Goal: Task Accomplishment & Management: Manage account settings

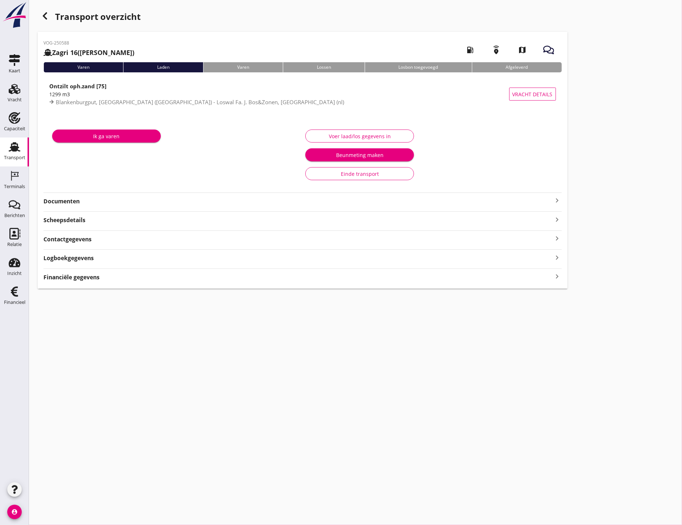
click at [105, 200] on strong "Documenten" at bounding box center [297, 201] width 509 height 8
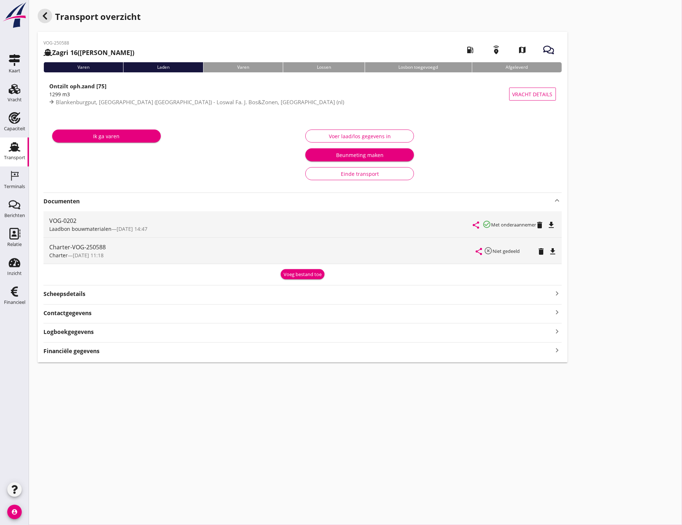
click at [42, 19] on icon "button" at bounding box center [45, 16] width 9 height 9
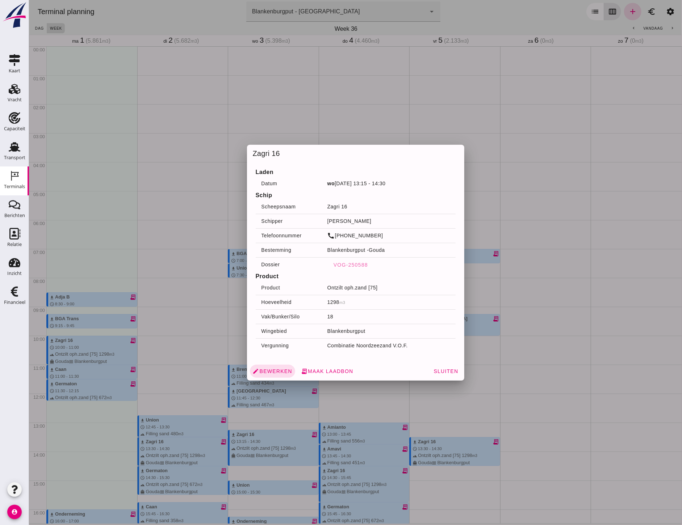
click at [218, 196] on div at bounding box center [355, 262] width 653 height 525
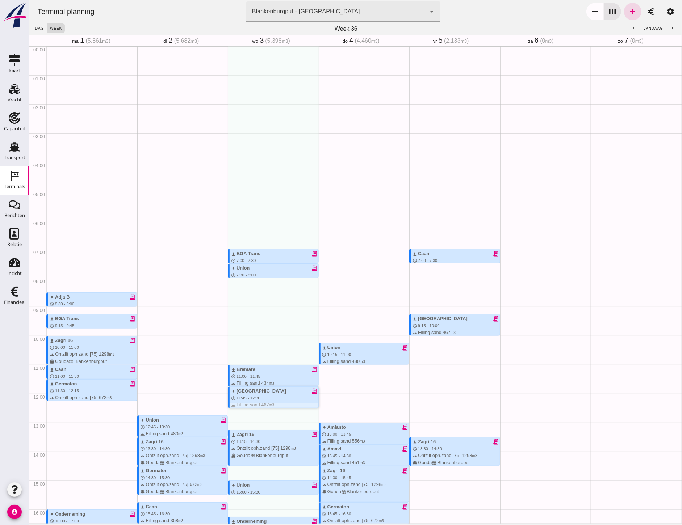
click at [260, 388] on div "download Sonora receipt_long schedule 11:45 - 12:30 terrain Filling sand 467 m3…" at bounding box center [274, 402] width 87 height 28
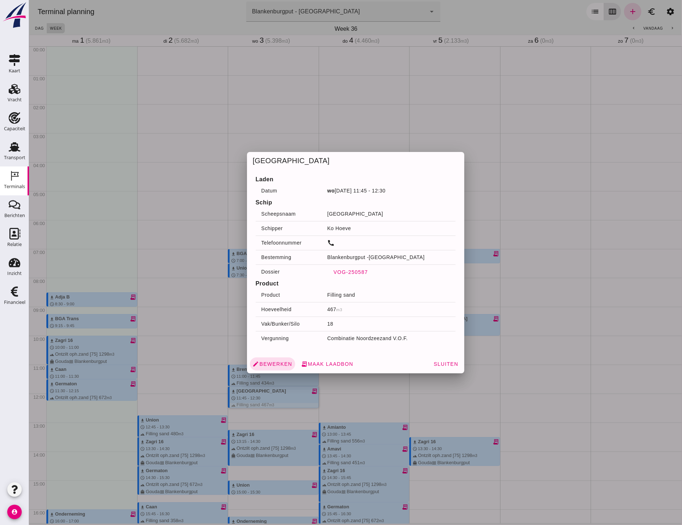
click at [348, 273] on span "VOG-250587" at bounding box center [350, 272] width 35 height 6
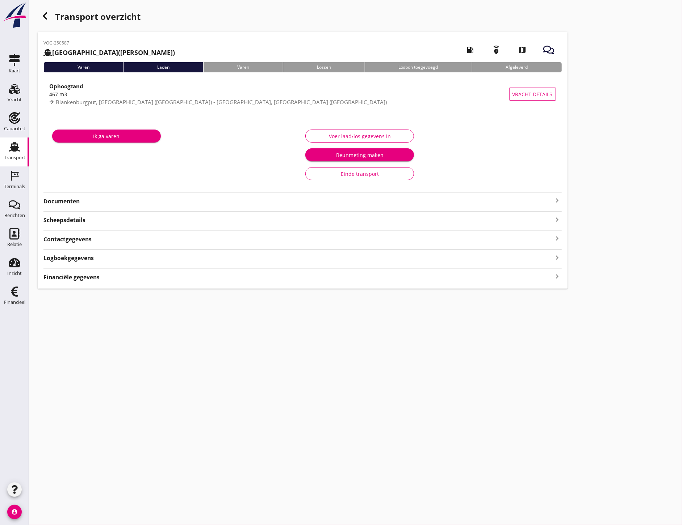
click at [80, 203] on strong "Documenten" at bounding box center [297, 201] width 509 height 8
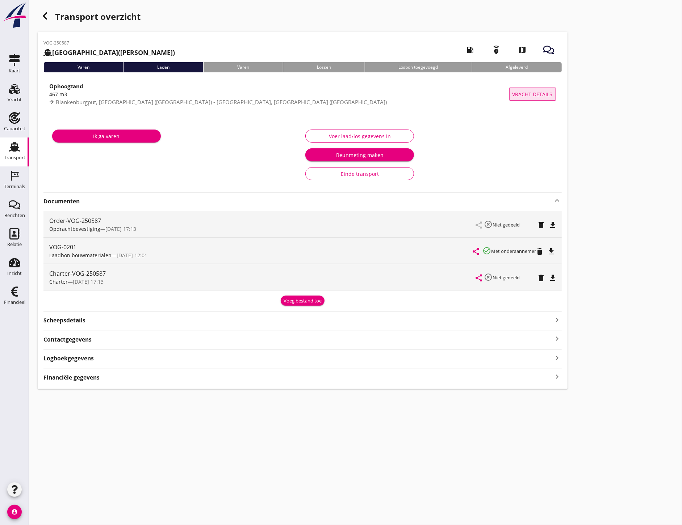
click at [524, 96] on span "Vracht details" at bounding box center [532, 95] width 40 height 8
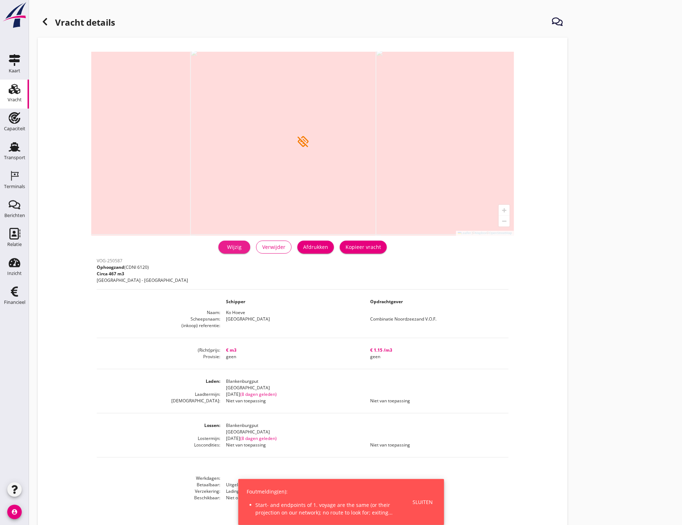
click at [241, 250] on div "Wijzig" at bounding box center [234, 247] width 20 height 8
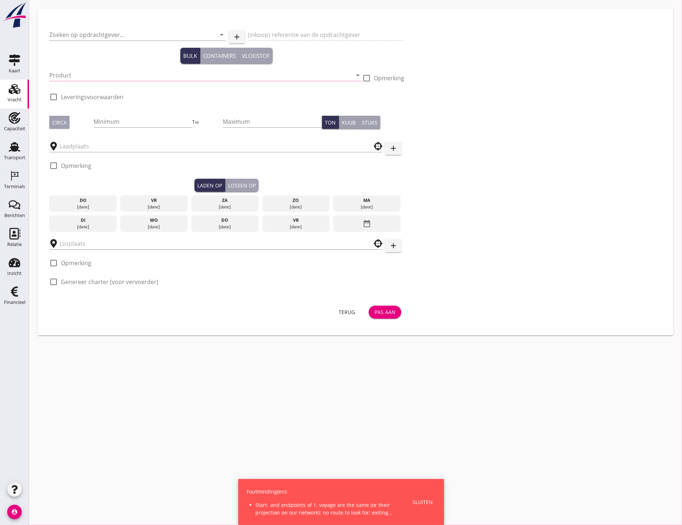
type input "Combinatie Noordzeezand V.O.F."
type input "Ophoogzand (6120)"
type input "467"
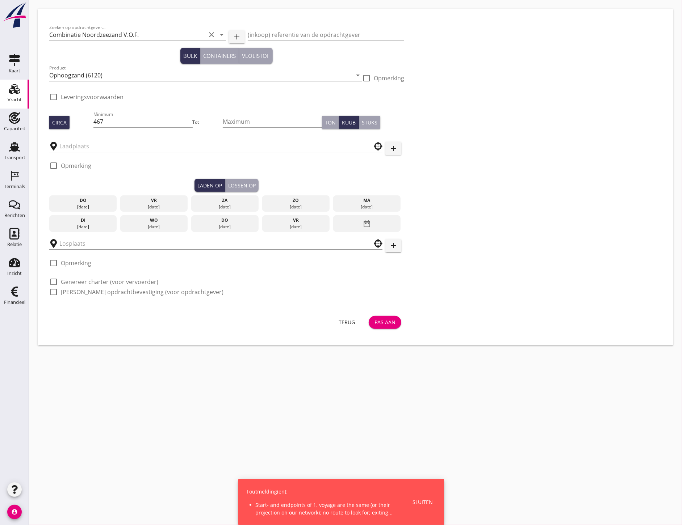
type input "Blankenburgput"
checkbox input "true"
type input "Blankenburgput"
checkbox input "true"
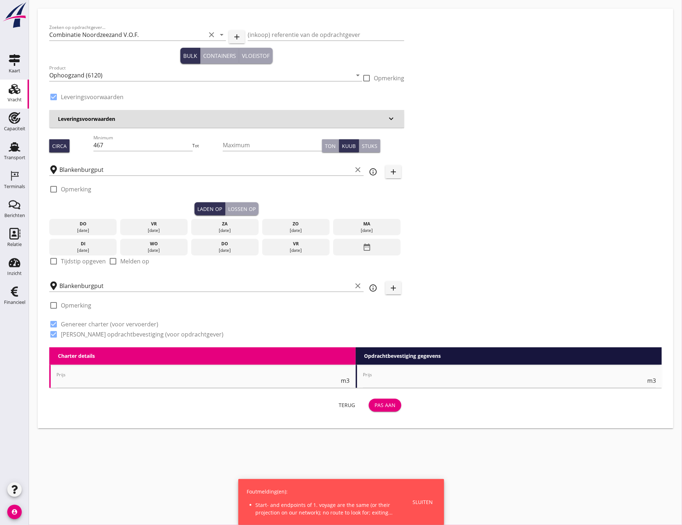
type input "0"
radio input "false"
type input "1.15"
radio input "false"
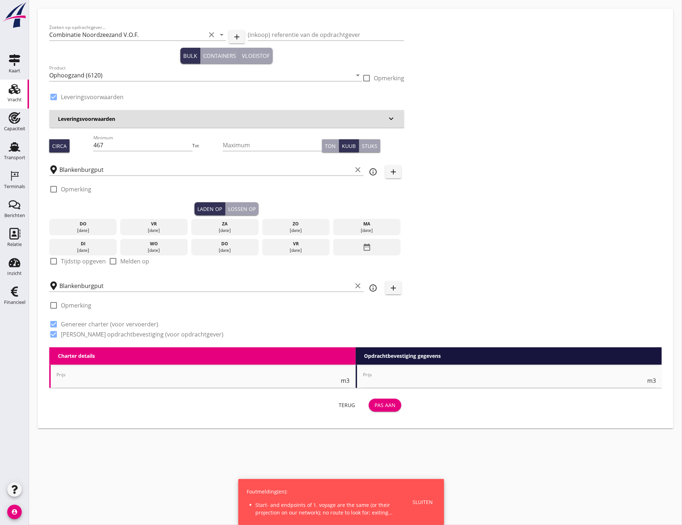
radio input "false"
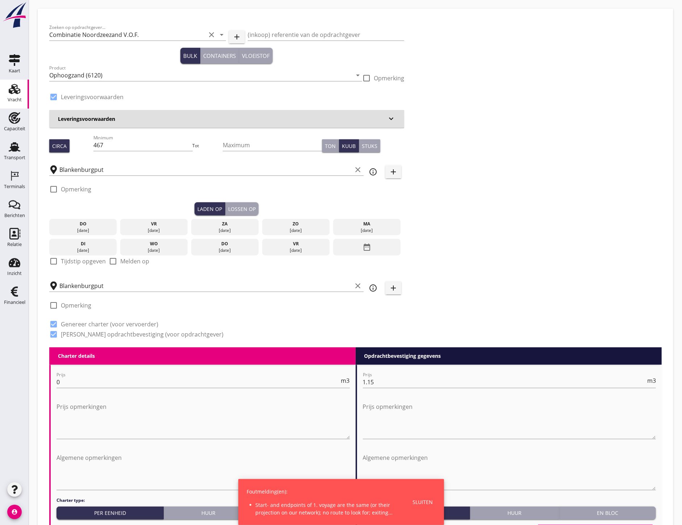
click at [96, 290] on input "Blankenburgput" at bounding box center [205, 286] width 293 height 12
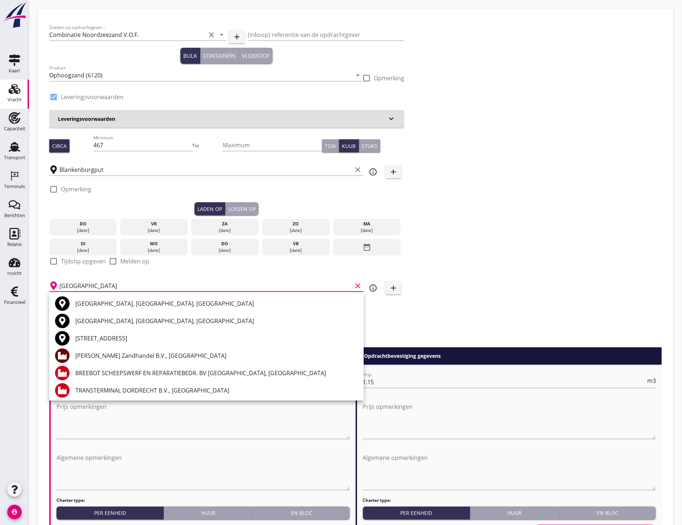
click at [142, 296] on div "[GEOGRAPHIC_DATA], [GEOGRAPHIC_DATA], [GEOGRAPHIC_DATA]" at bounding box center [216, 303] width 282 height 17
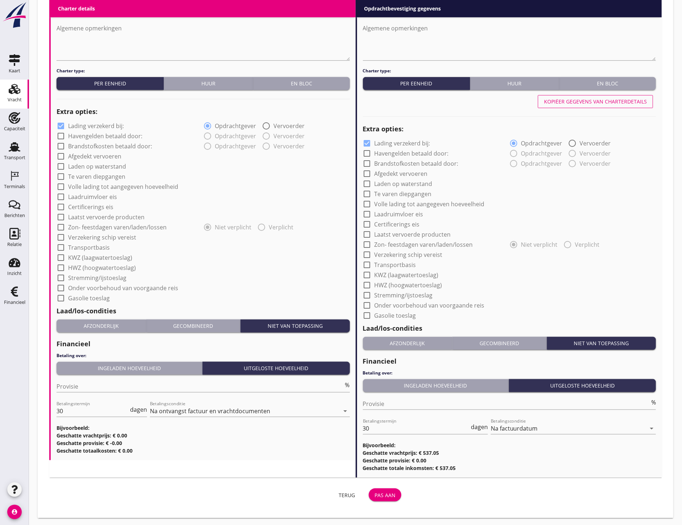
scroll to position [431, 0]
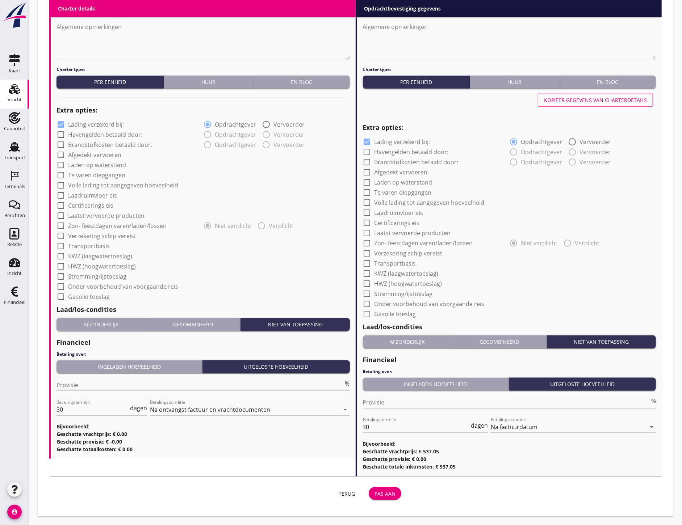
type input "[GEOGRAPHIC_DATA], [GEOGRAPHIC_DATA], [GEOGRAPHIC_DATA]"
click at [392, 491] on div "Pas aan" at bounding box center [384, 494] width 21 height 8
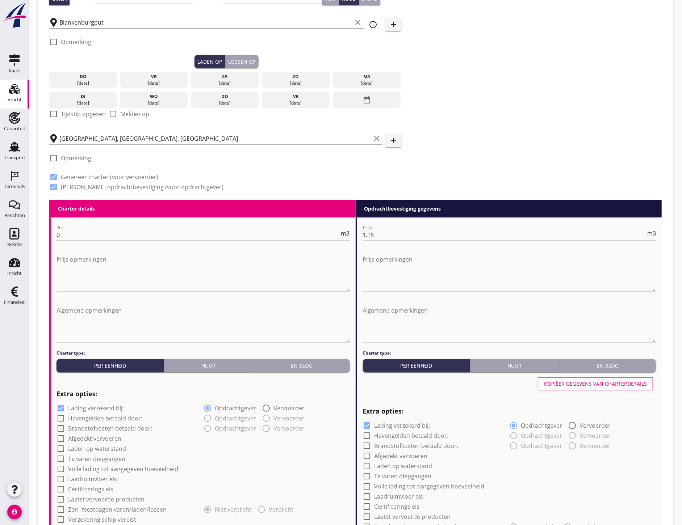
scroll to position [23, 0]
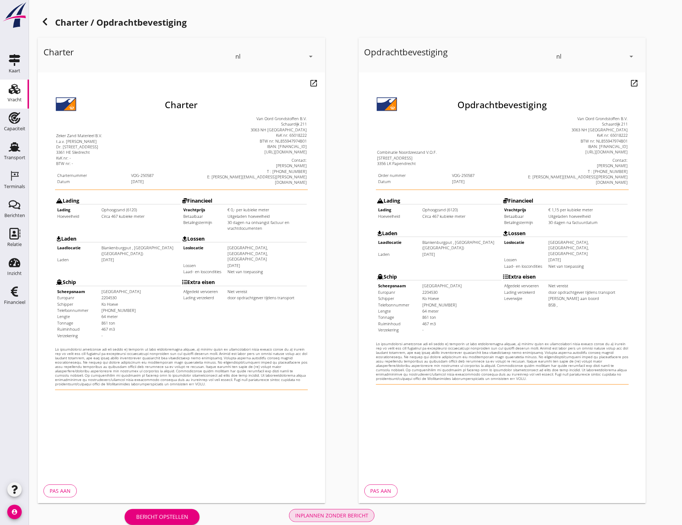
click at [342, 517] on div "Inplannen zonder bericht" at bounding box center [331, 516] width 73 height 8
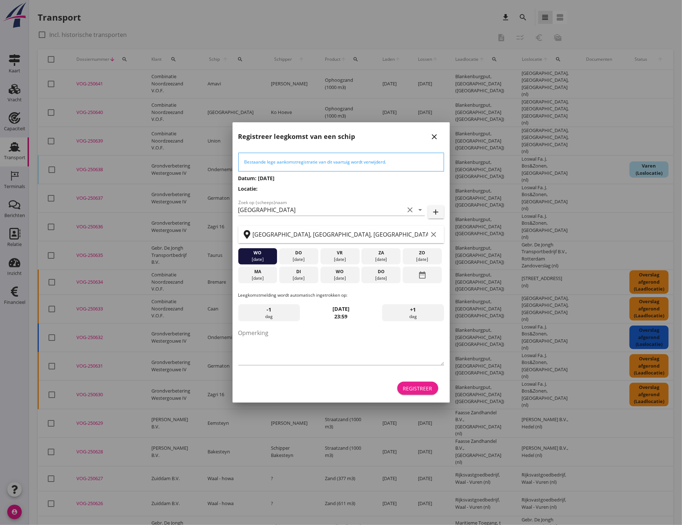
click at [431, 387] on div "Registreer" at bounding box center [417, 389] width 29 height 8
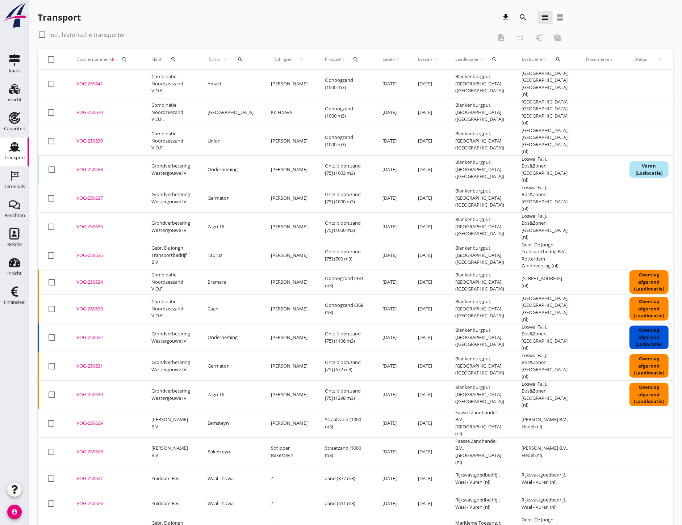
click at [20, 181] on div "Terminals" at bounding box center [14, 176] width 17 height 12
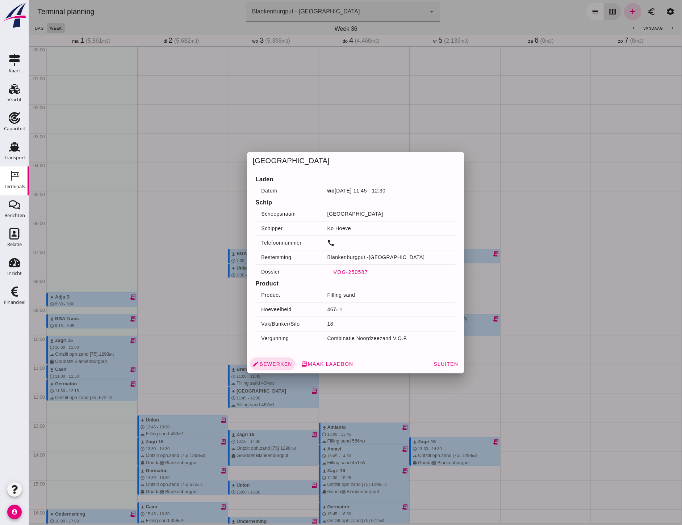
click at [349, 272] on span "VOG-250587" at bounding box center [350, 272] width 35 height 6
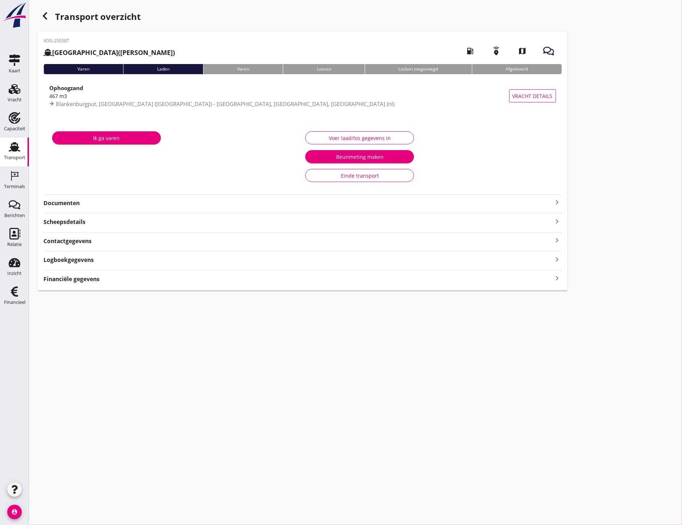
click at [84, 208] on div "VOG-250587 [GEOGRAPHIC_DATA] (Ko Hoeve) local_gas_station emergency_share map V…" at bounding box center [303, 161] width 530 height 259
click at [79, 206] on strong "Documenten" at bounding box center [297, 203] width 509 height 8
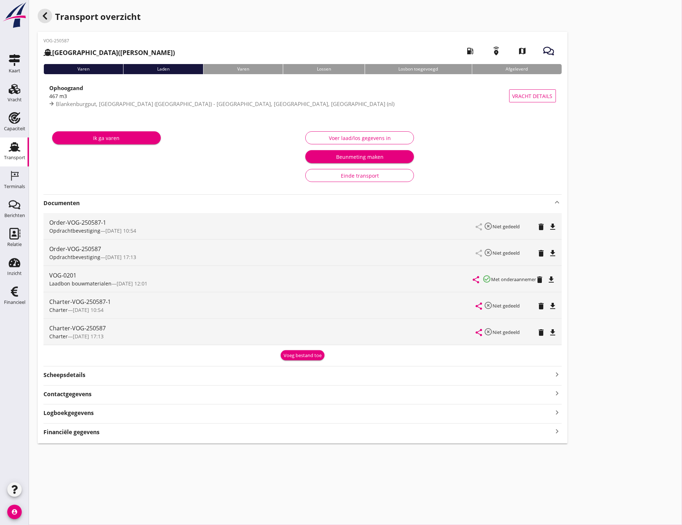
click at [42, 21] on div "button" at bounding box center [45, 16] width 14 height 14
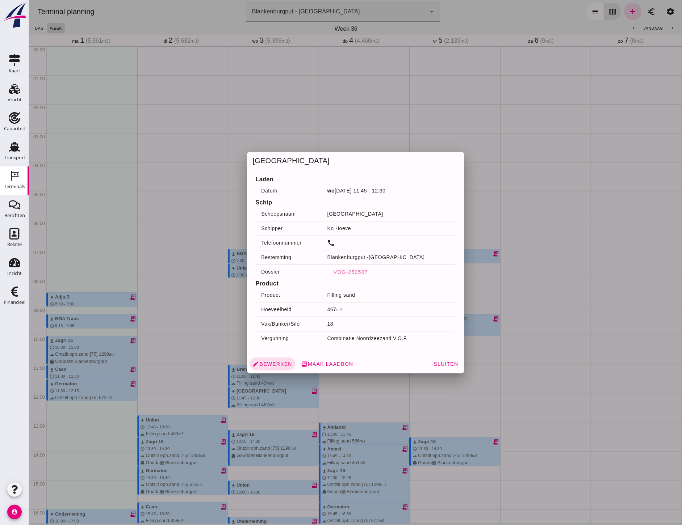
click at [297, 169] on div "Laden Datum [DATE] 11:45 - 12:30 Schip Scheepsnaam Sonora Schipper Ko Hoeve Tel…" at bounding box center [355, 261] width 217 height 185
click at [290, 134] on div at bounding box center [355, 262] width 653 height 525
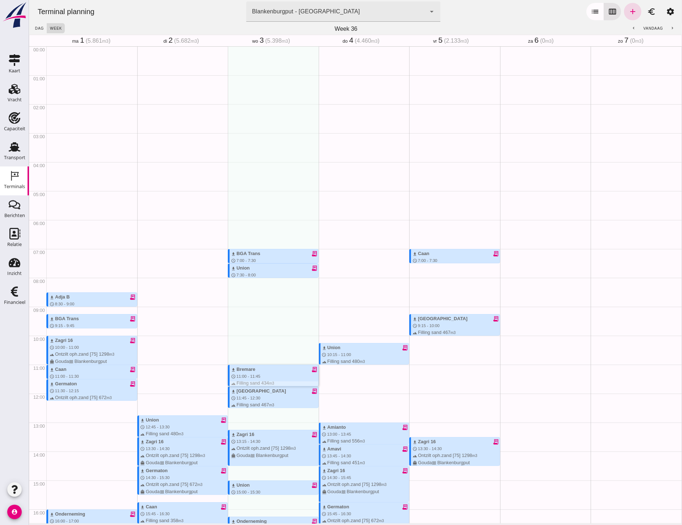
click at [270, 366] on div "download Bremare receipt_long" at bounding box center [274, 369] width 87 height 7
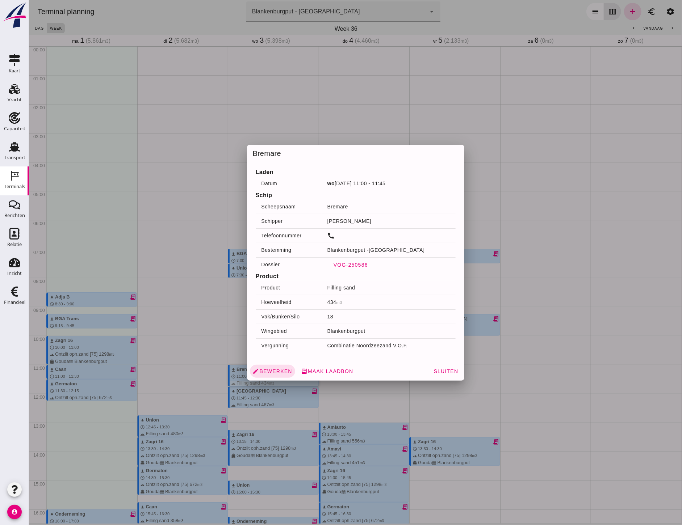
click at [349, 264] on span "VOG-250586" at bounding box center [350, 265] width 35 height 6
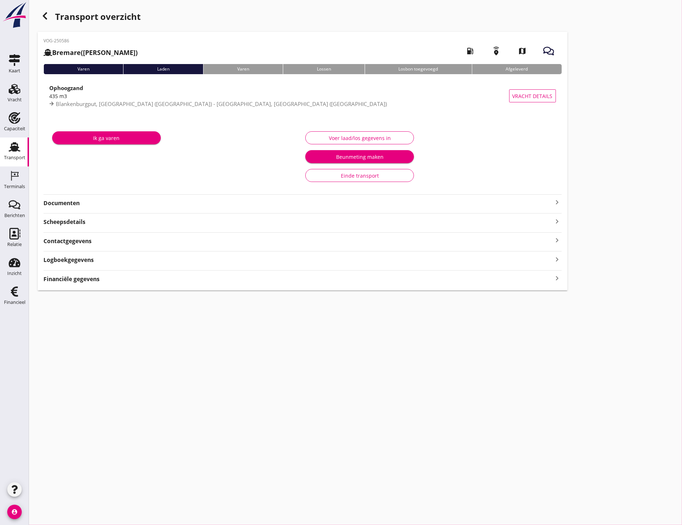
click at [463, 207] on strong "Documenten" at bounding box center [297, 203] width 509 height 8
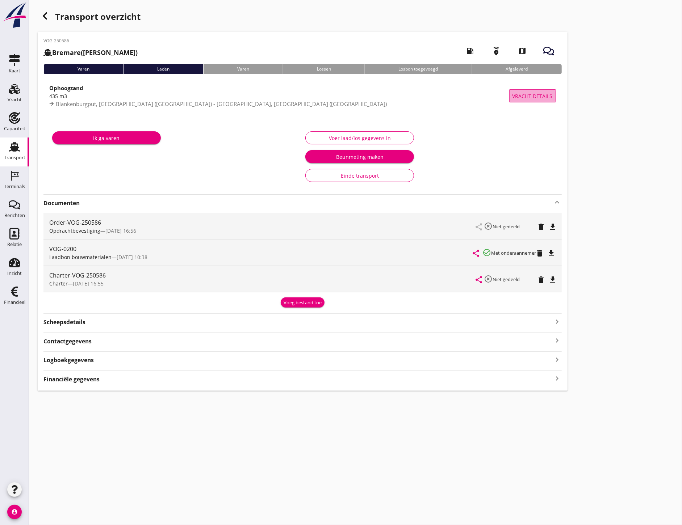
click at [530, 95] on span "Vracht details" at bounding box center [532, 96] width 40 height 8
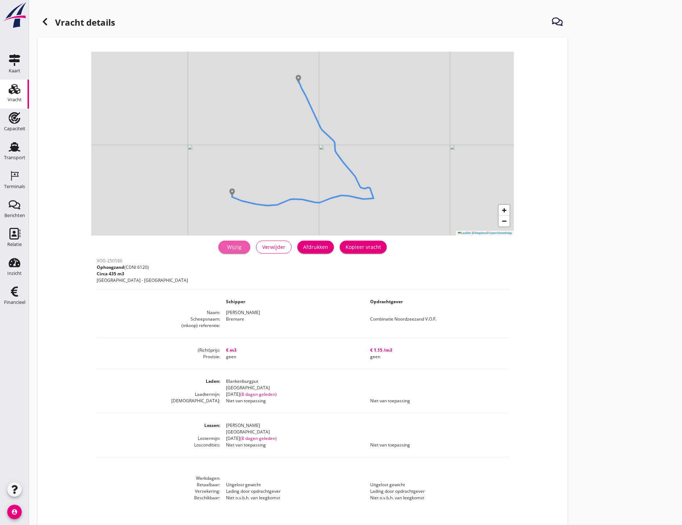
click at [232, 248] on div "Wijzig" at bounding box center [234, 247] width 20 height 8
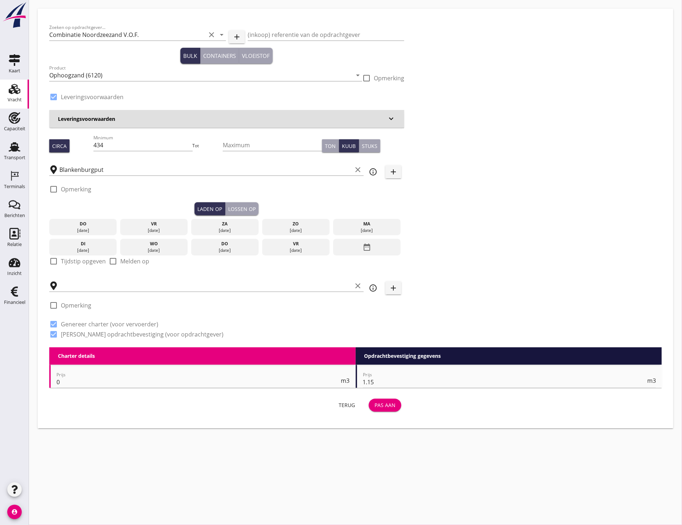
checkbox input "true"
type input "[PERSON_NAME]"
checkbox input "true"
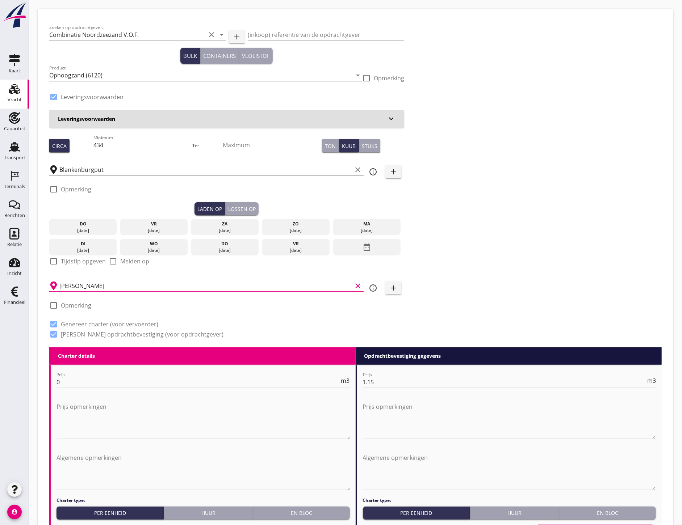
click at [81, 287] on input "[PERSON_NAME]" at bounding box center [205, 286] width 293 height 12
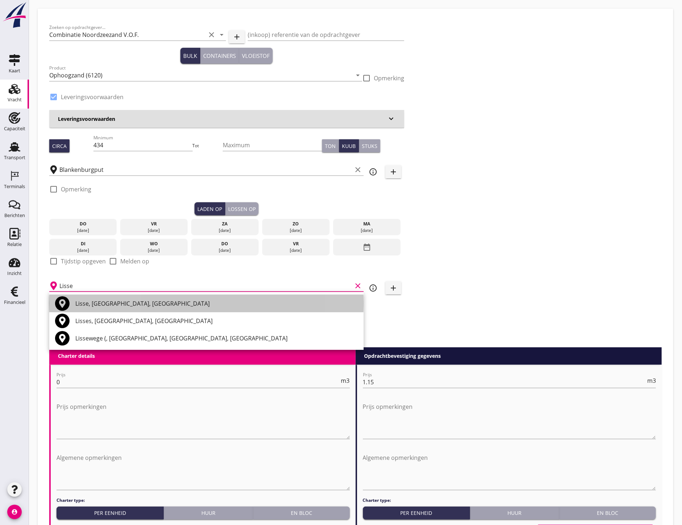
click at [117, 305] on div "Lisse, [GEOGRAPHIC_DATA], [GEOGRAPHIC_DATA]" at bounding box center [216, 303] width 282 height 9
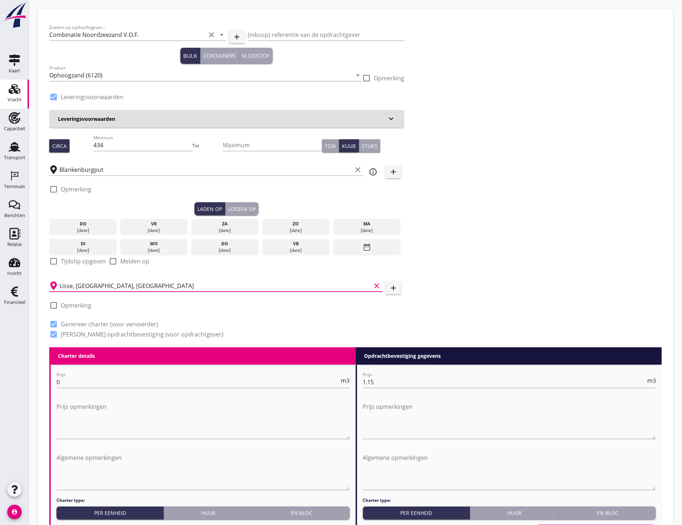
type input "Lisse, [GEOGRAPHIC_DATA], [GEOGRAPHIC_DATA]"
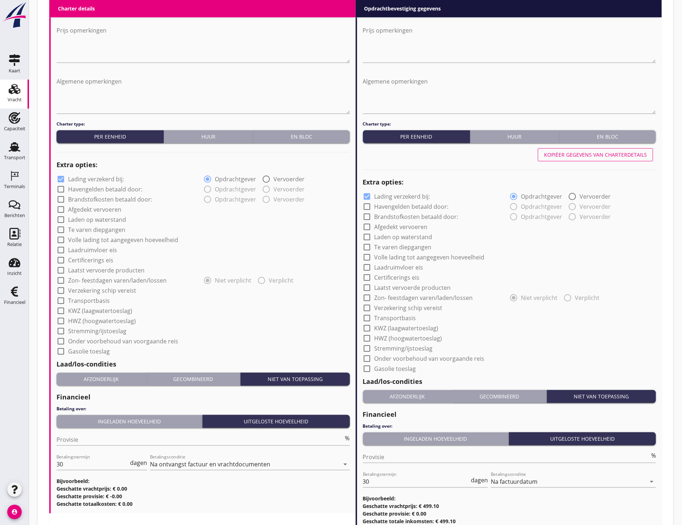
scroll to position [431, 0]
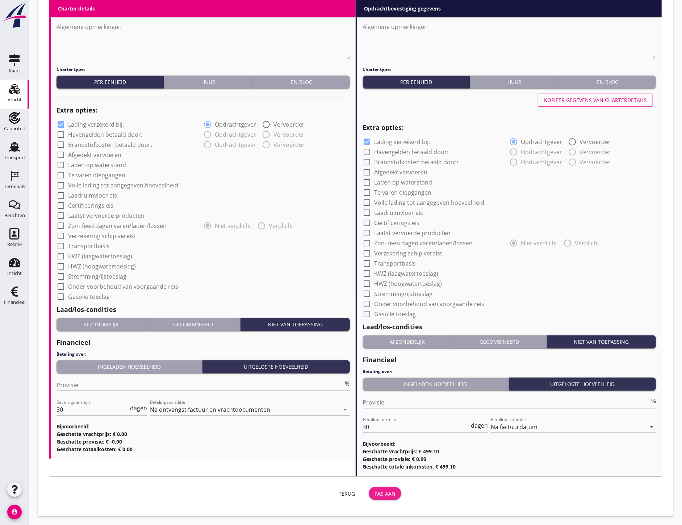
click at [386, 493] on div "Pas aan" at bounding box center [384, 494] width 21 height 8
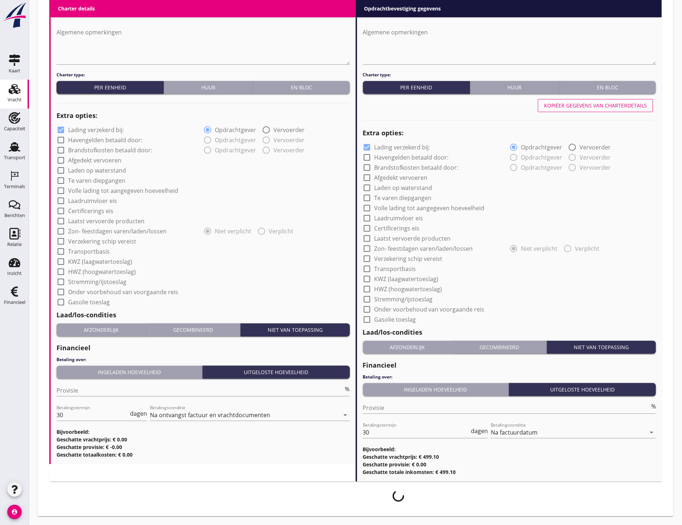
scroll to position [425, 0]
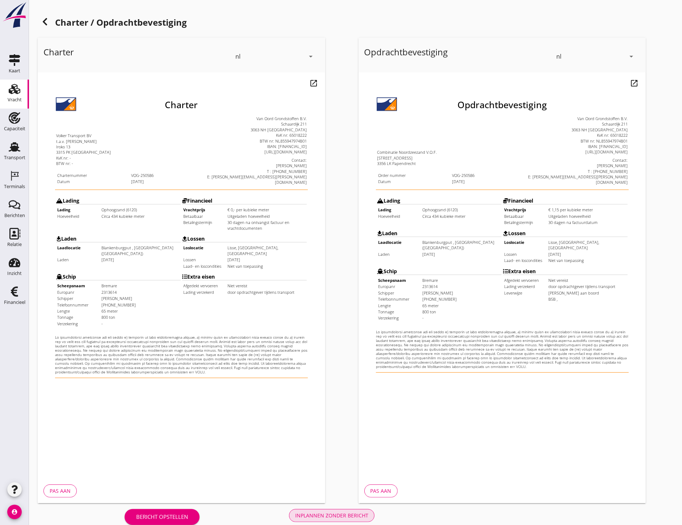
click at [341, 522] on button "Inplannen zonder bericht" at bounding box center [331, 515] width 85 height 13
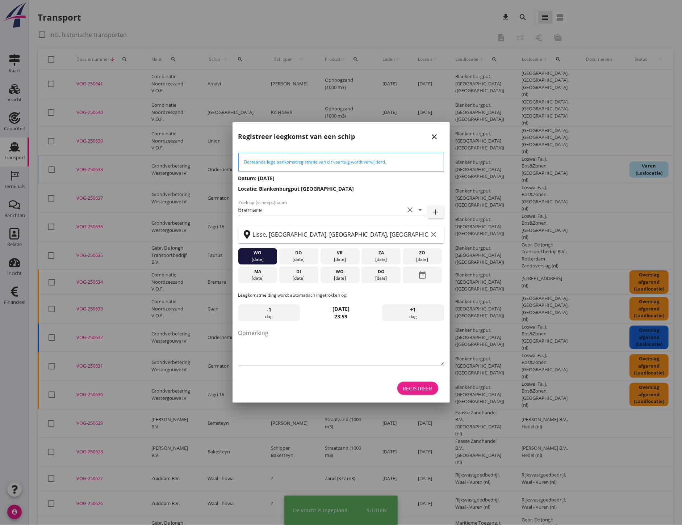
click at [415, 393] on button "Registreer" at bounding box center [417, 388] width 41 height 13
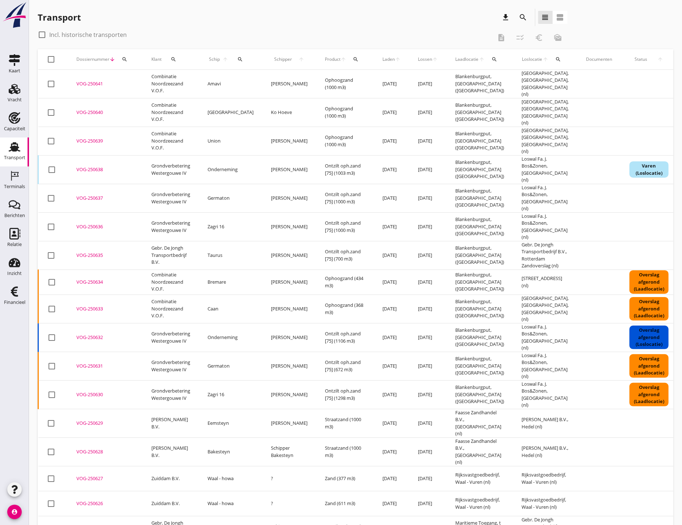
click at [680, 463] on div "Transport download search view_headline view_agenda check_box_outline_blank Inc…" at bounding box center [355, 318] width 653 height 636
click at [19, 174] on icon "Terminals" at bounding box center [15, 176] width 12 height 12
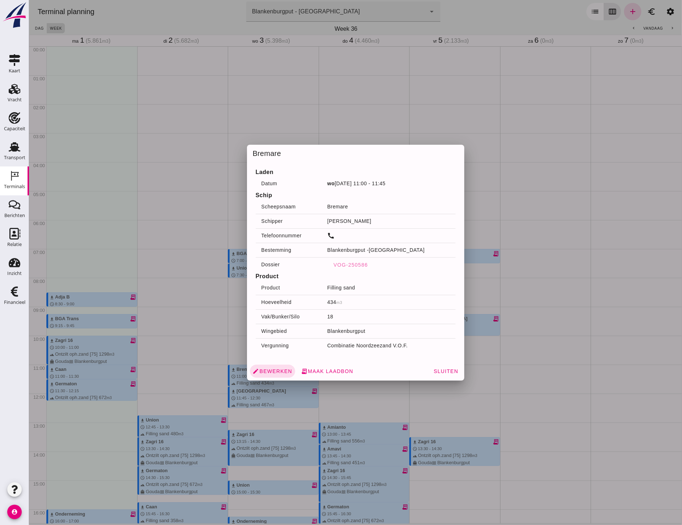
click at [478, 301] on div at bounding box center [355, 262] width 653 height 525
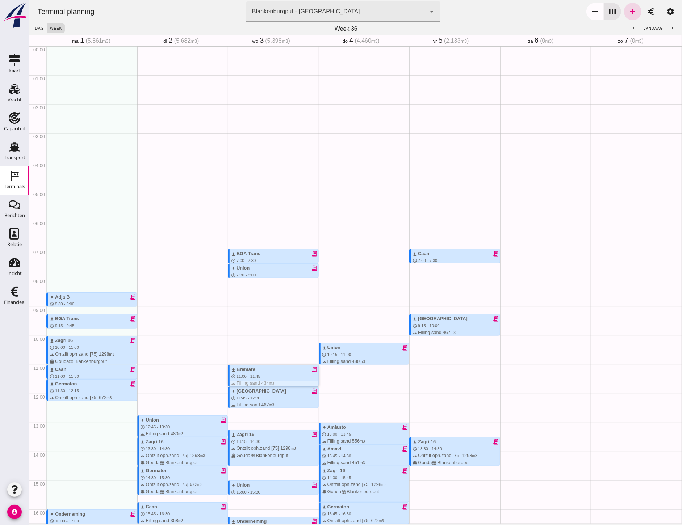
click at [265, 366] on div "download Bremare receipt_long schedule 11:00 - 11:45 terrain Filling sand 434 m…" at bounding box center [274, 383] width 87 height 35
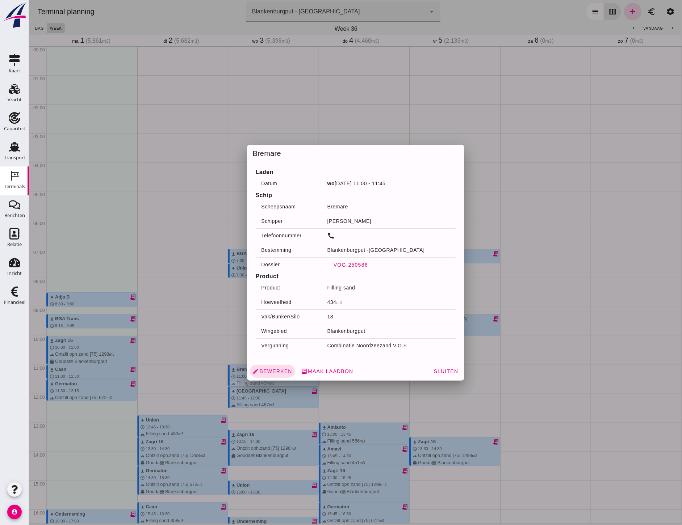
click at [345, 265] on span "VOG-250586" at bounding box center [350, 265] width 35 height 6
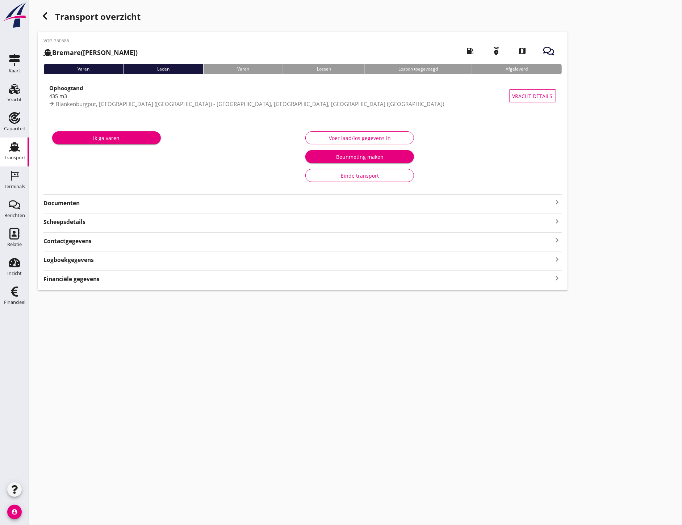
click at [13, 180] on icon "Terminals" at bounding box center [15, 176] width 12 height 12
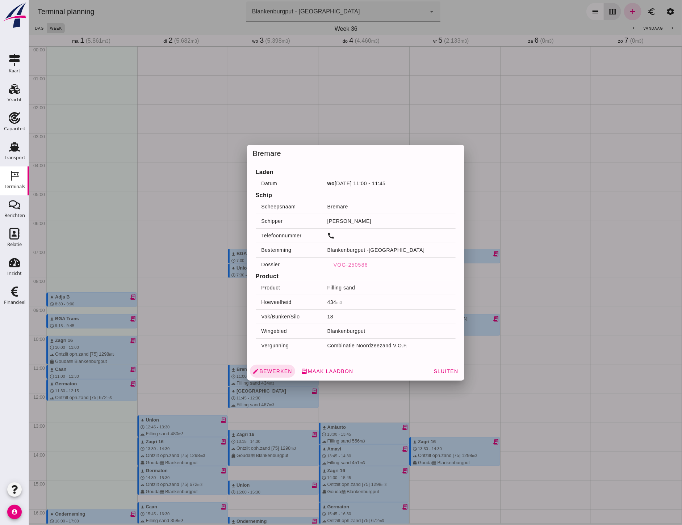
click at [273, 440] on div at bounding box center [355, 262] width 653 height 525
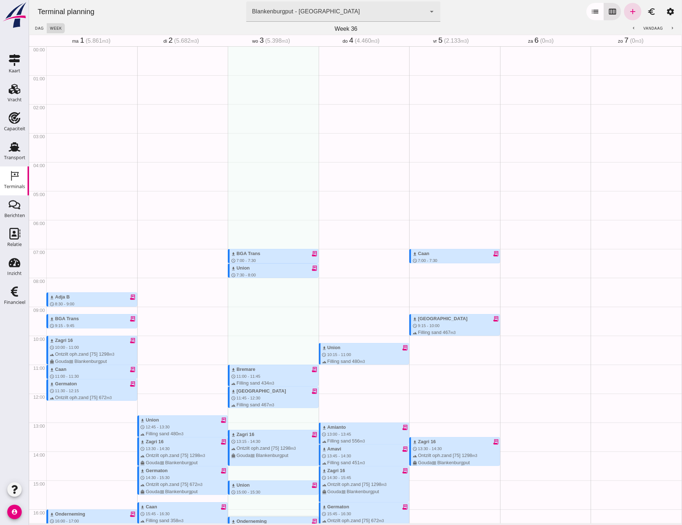
click at [261, 518] on div "download Onderneming receipt_long schedule 16:15 - 17:15 terrain Ontzilt oph.za…" at bounding box center [274, 532] width 87 height 28
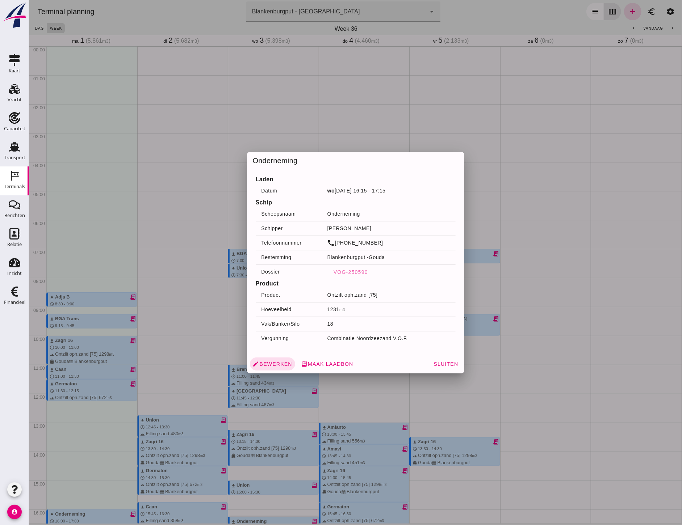
click at [304, 419] on div at bounding box center [355, 262] width 653 height 525
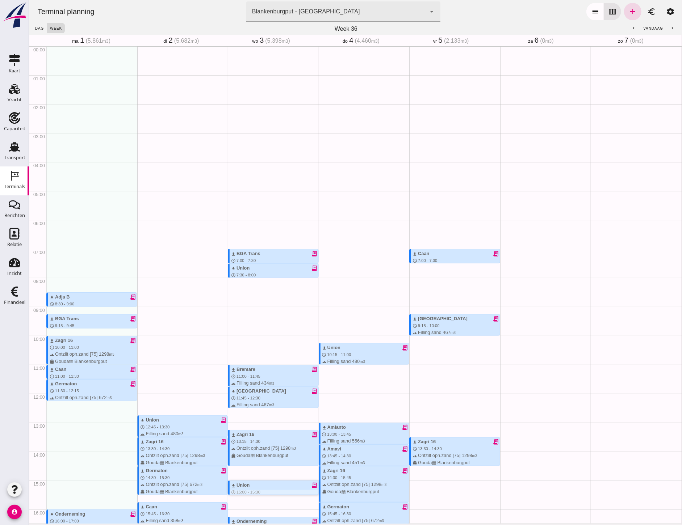
click at [262, 481] on div "download Union receipt_long schedule 15:00 - 15:30 terrain Filling sand 480 m3 …" at bounding box center [272, 488] width 91 height 14
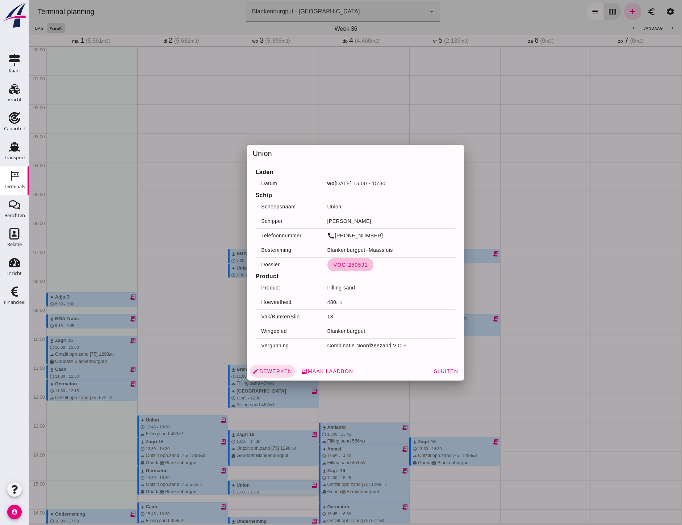
click at [349, 263] on span "VOG-250591" at bounding box center [350, 265] width 35 height 6
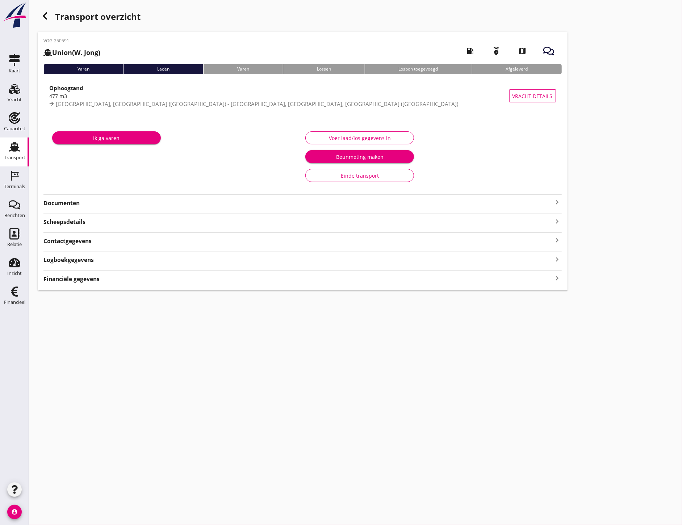
click at [113, 200] on strong "Documenten" at bounding box center [297, 203] width 509 height 8
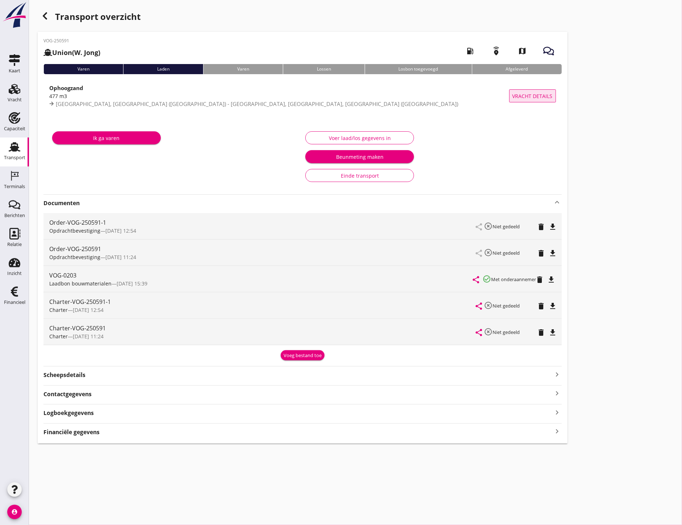
click at [527, 92] on span "Vracht details" at bounding box center [532, 96] width 40 height 8
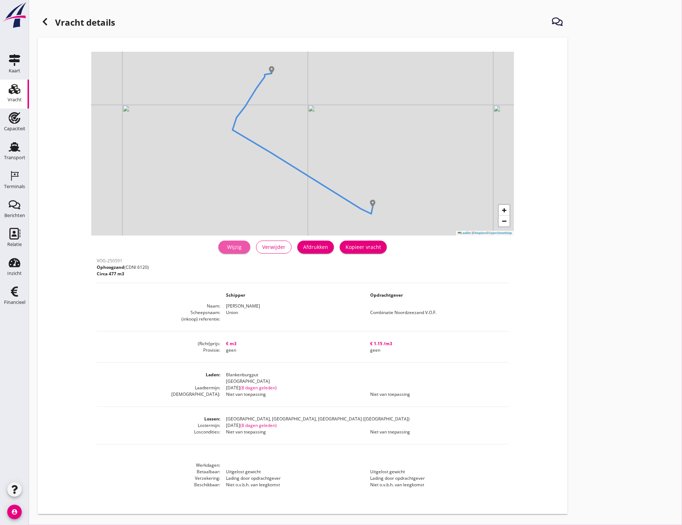
click at [232, 250] on div "Wijzig" at bounding box center [234, 247] width 20 height 8
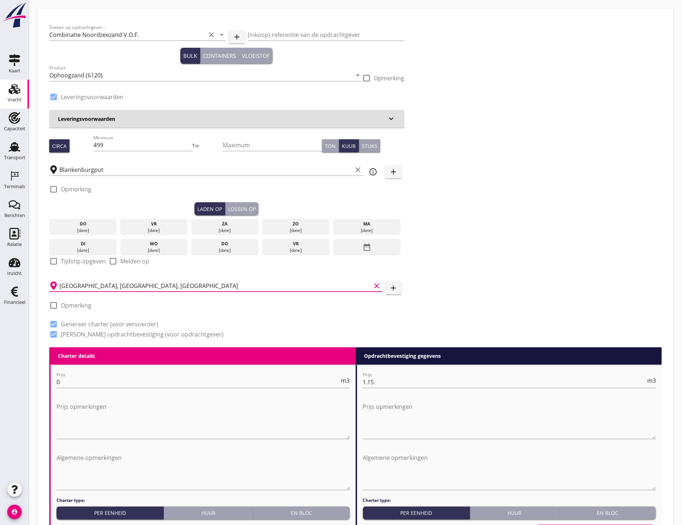
click at [118, 287] on input "[GEOGRAPHIC_DATA], [GEOGRAPHIC_DATA], [GEOGRAPHIC_DATA]" at bounding box center [214, 286] width 311 height 12
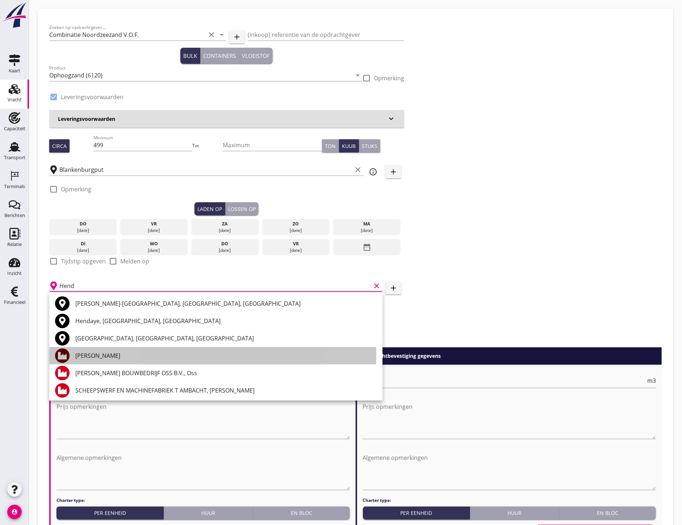
click at [132, 359] on div "[PERSON_NAME]" at bounding box center [225, 356] width 301 height 9
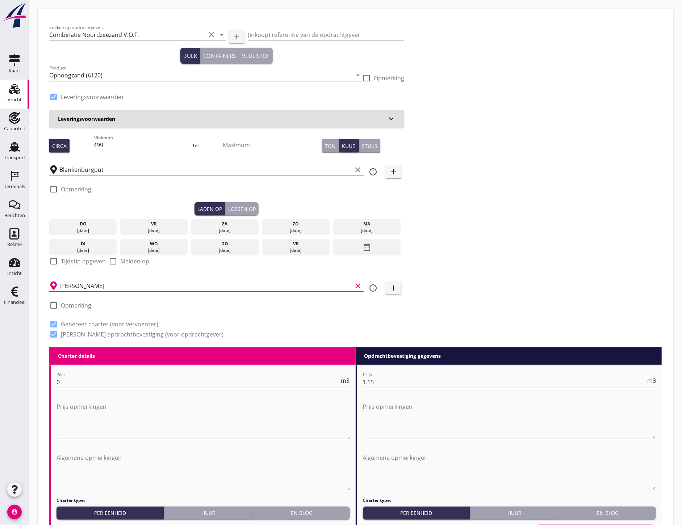
scroll to position [431, 0]
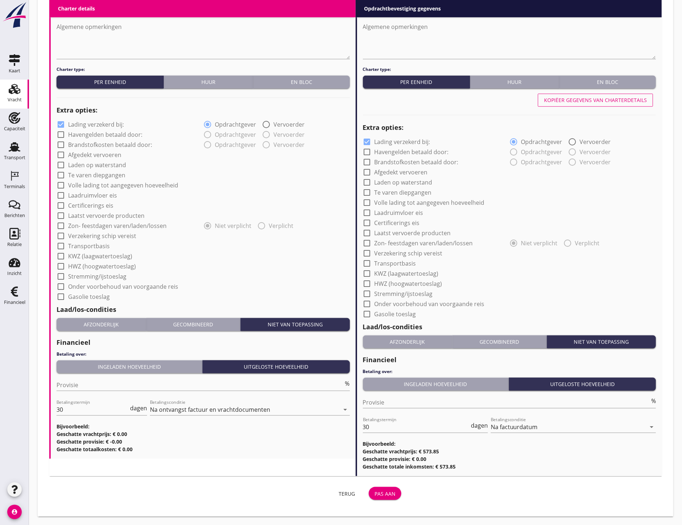
type input "[PERSON_NAME]"
click at [396, 495] on button "Pas aan" at bounding box center [385, 493] width 33 height 13
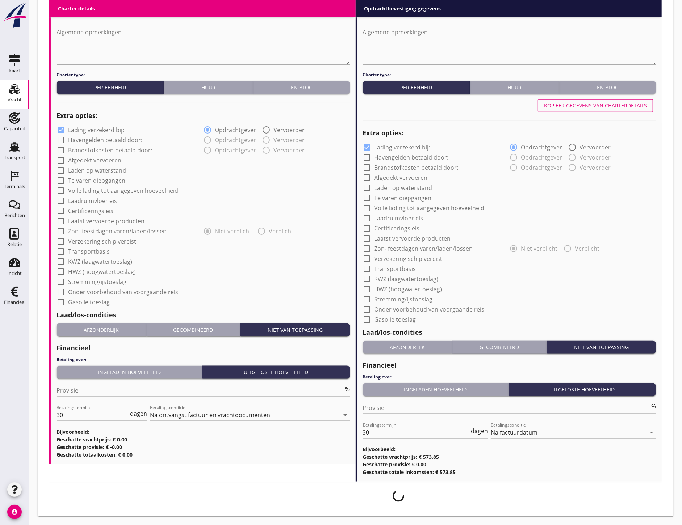
scroll to position [425, 0]
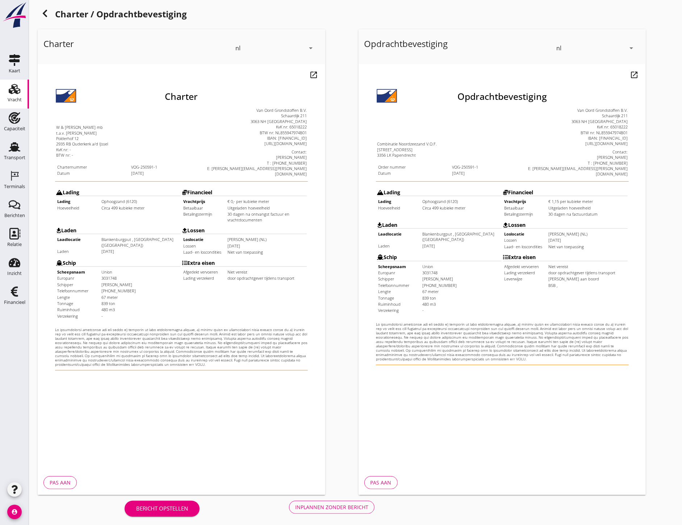
scroll to position [10, 0]
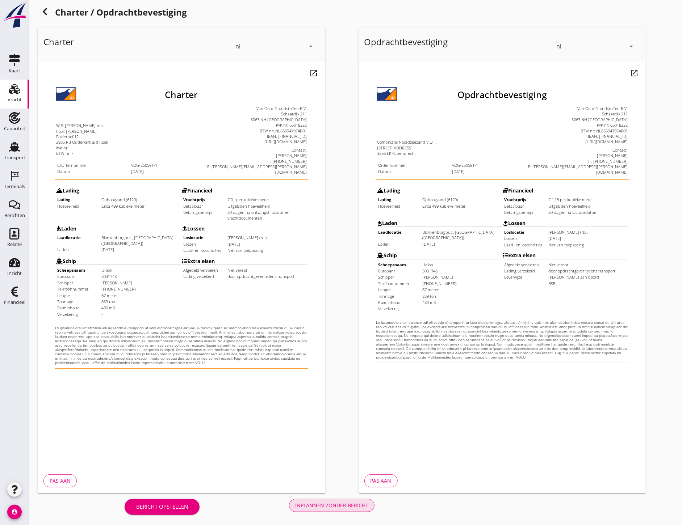
click at [350, 509] on div "Inplannen zonder bericht" at bounding box center [331, 506] width 73 height 8
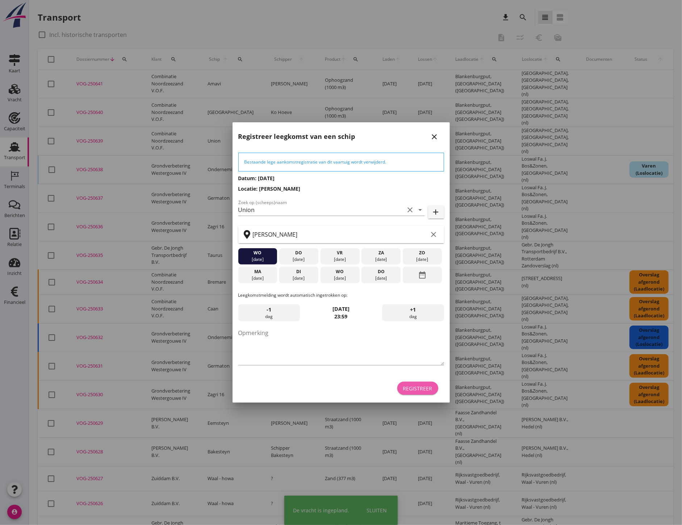
click at [427, 389] on div "Registreer" at bounding box center [417, 389] width 29 height 8
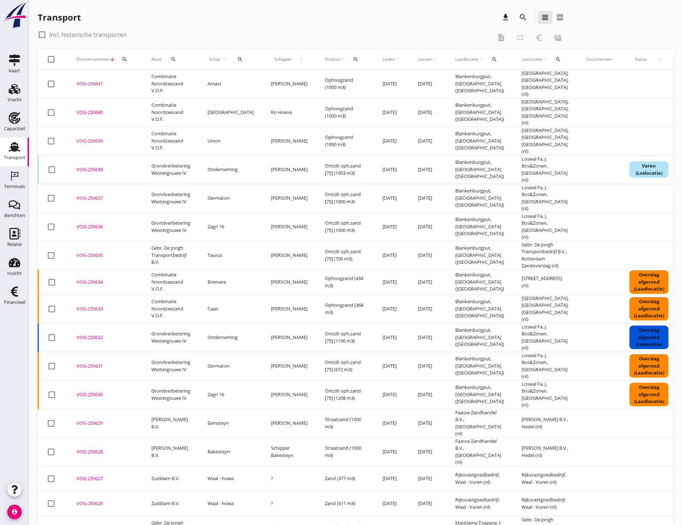
click at [13, 180] on icon "Terminals" at bounding box center [15, 176] width 12 height 12
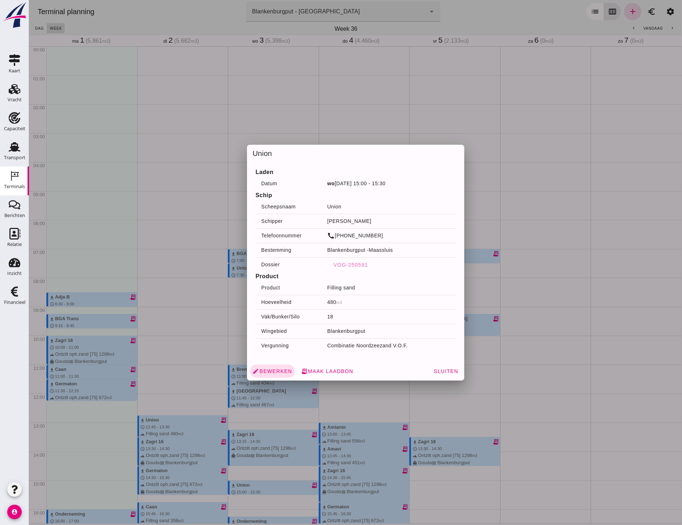
click at [203, 210] on div at bounding box center [355, 262] width 653 height 525
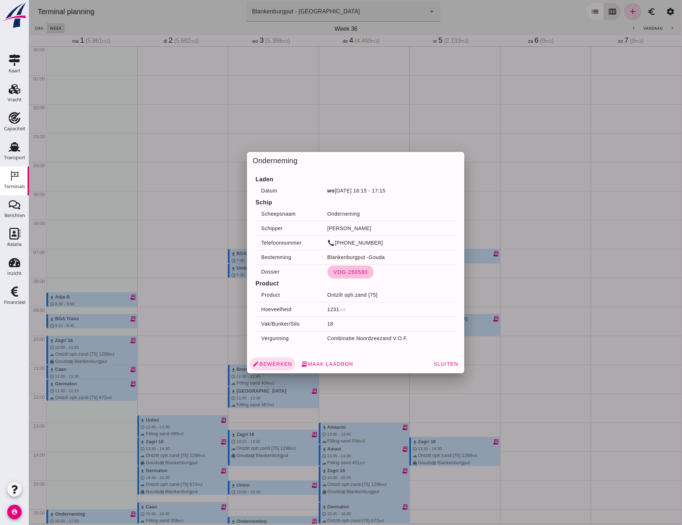
click at [358, 274] on span "VOG-250590" at bounding box center [350, 272] width 35 height 6
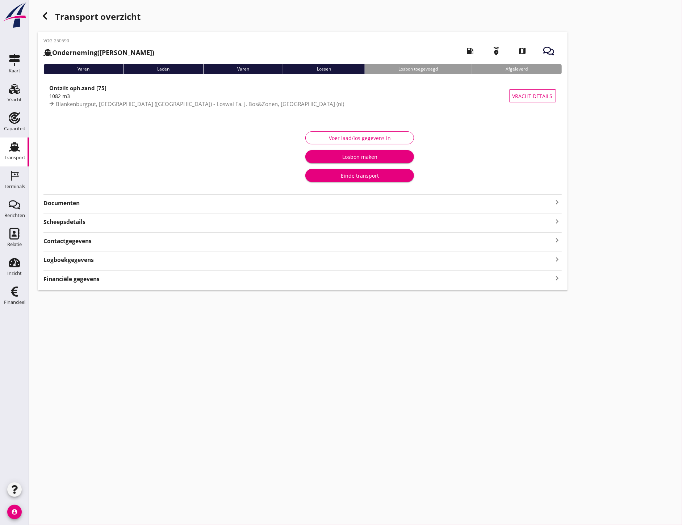
click at [84, 193] on div "Voer laad/los gegevens in Losbon maken Einde transport" at bounding box center [302, 157] width 518 height 72
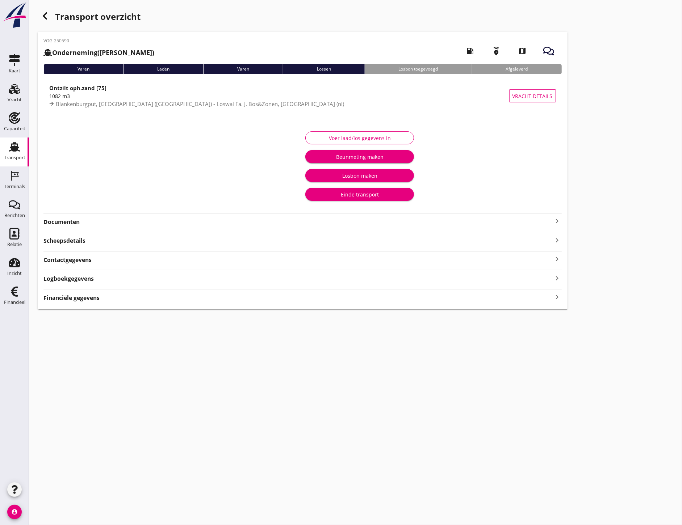
click at [81, 219] on strong "Documenten" at bounding box center [297, 222] width 509 height 8
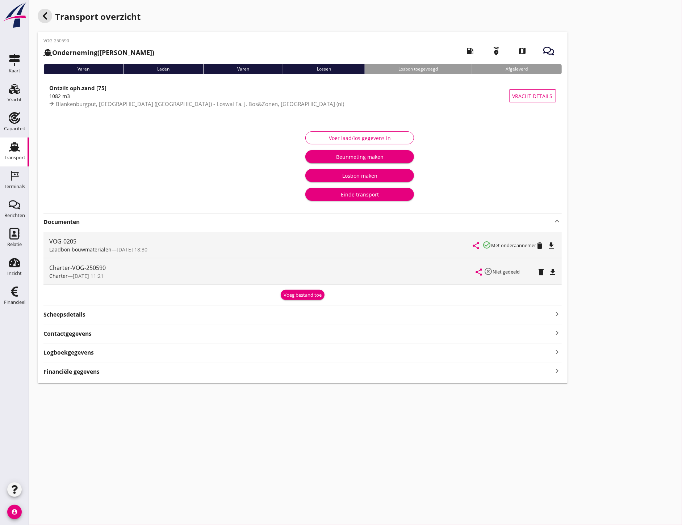
click at [45, 17] on use "button" at bounding box center [45, 15] width 4 height 7
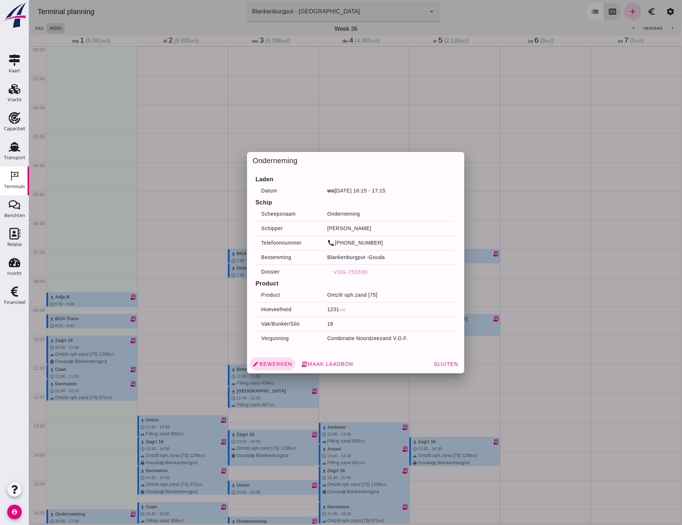
click at [226, 253] on div at bounding box center [355, 262] width 653 height 525
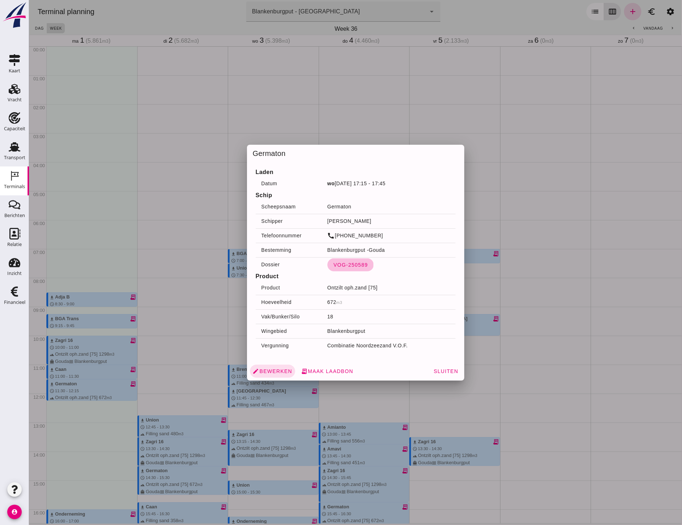
click at [349, 262] on span "VOG-250589" at bounding box center [350, 265] width 35 height 6
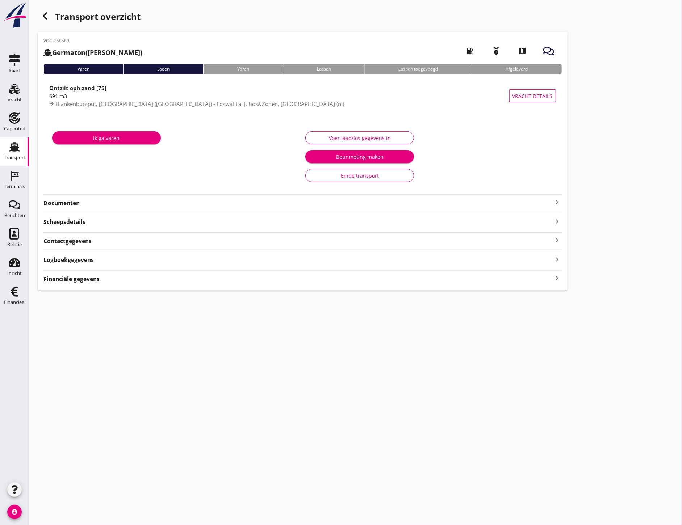
click at [98, 283] on strong "Financiële gegevens" at bounding box center [71, 279] width 56 height 8
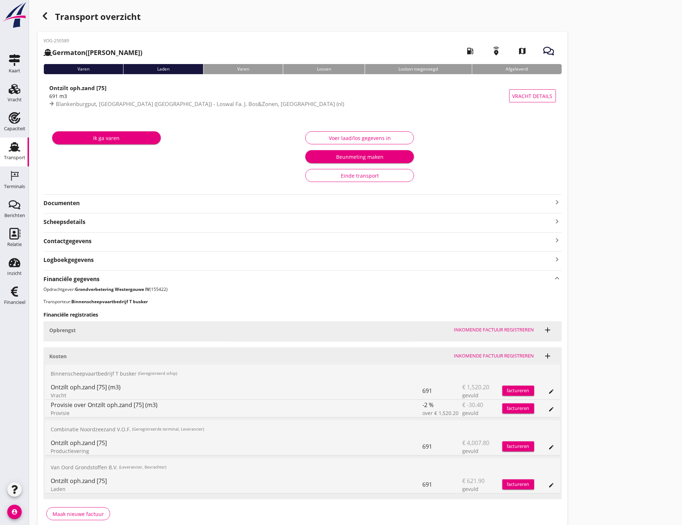
click at [102, 207] on strong "Documenten" at bounding box center [297, 203] width 509 height 8
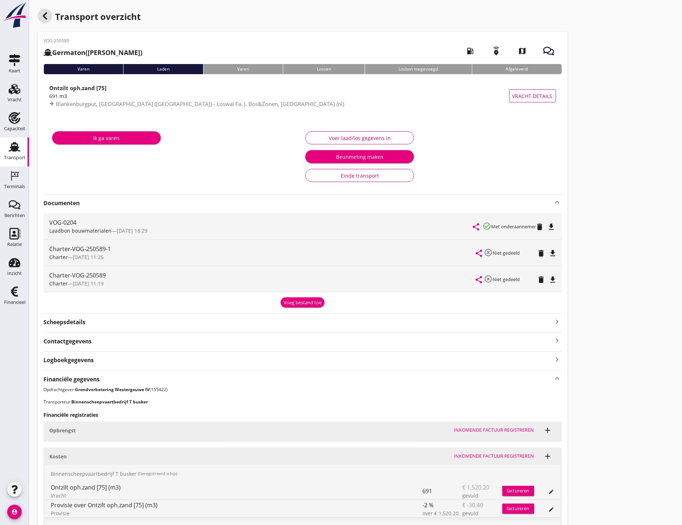
click at [49, 21] on div "button" at bounding box center [45, 16] width 14 height 14
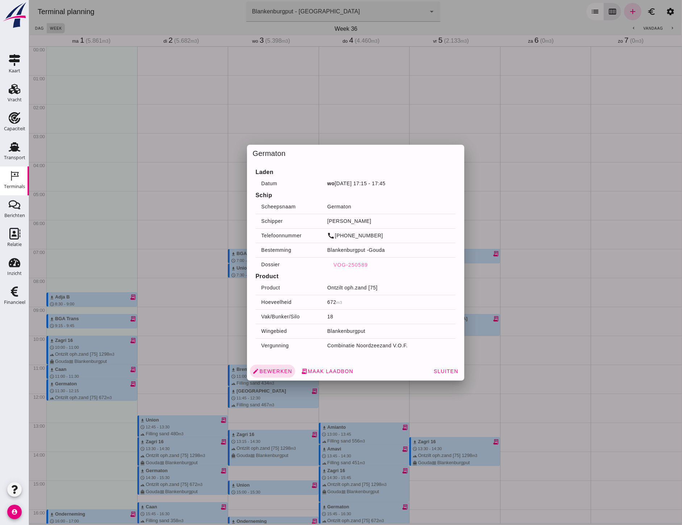
click at [270, 432] on div at bounding box center [355, 262] width 653 height 525
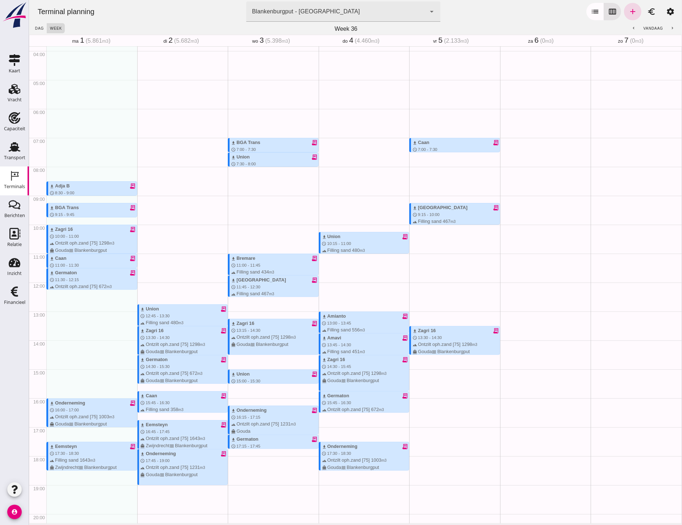
scroll to position [218, 0]
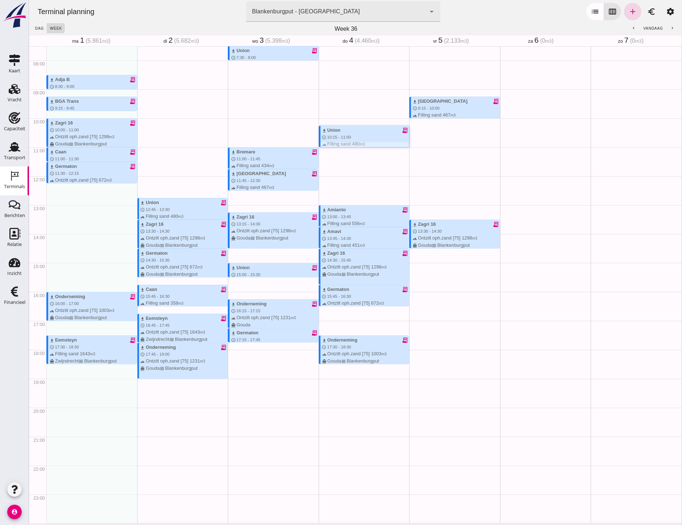
click at [336, 135] on span "10:15 - 11:00" at bounding box center [339, 137] width 24 height 4
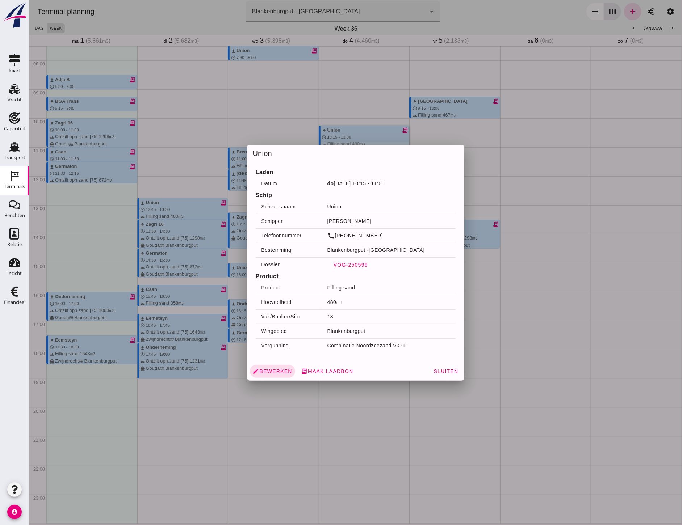
click at [360, 263] on span "VOG-250599" at bounding box center [350, 265] width 35 height 6
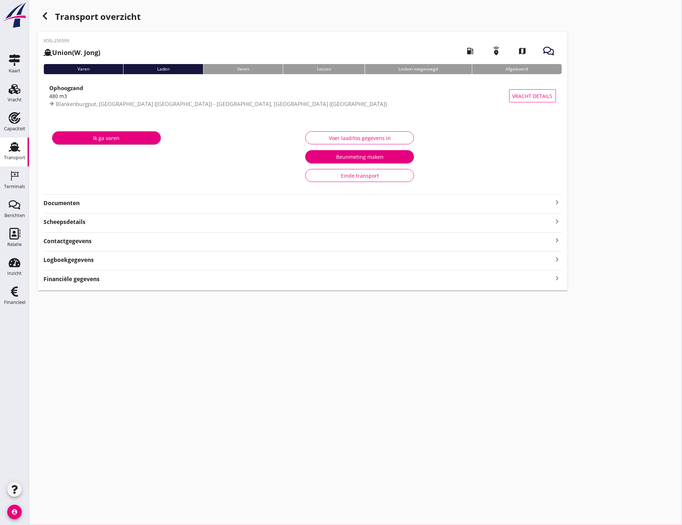
click at [77, 205] on strong "Documenten" at bounding box center [297, 203] width 509 height 8
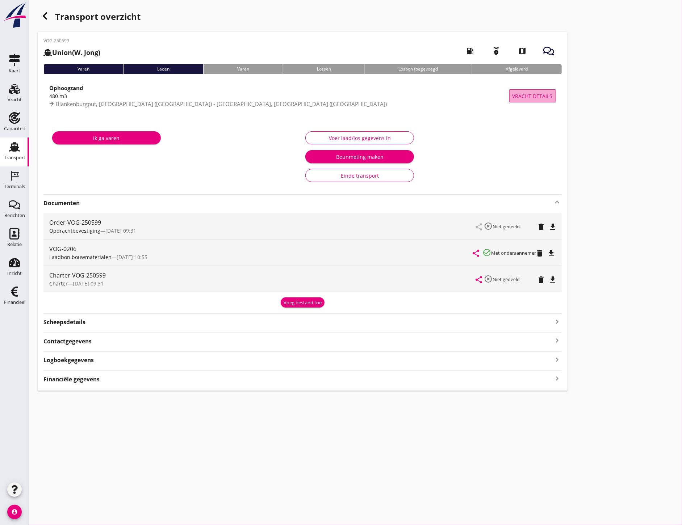
click at [521, 101] on button "Vracht details" at bounding box center [532, 95] width 47 height 13
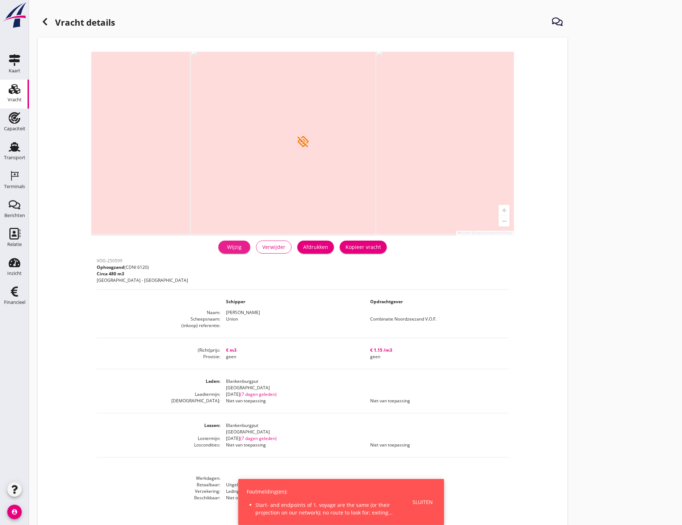
click at [230, 248] on div "Wijzig" at bounding box center [234, 247] width 20 height 8
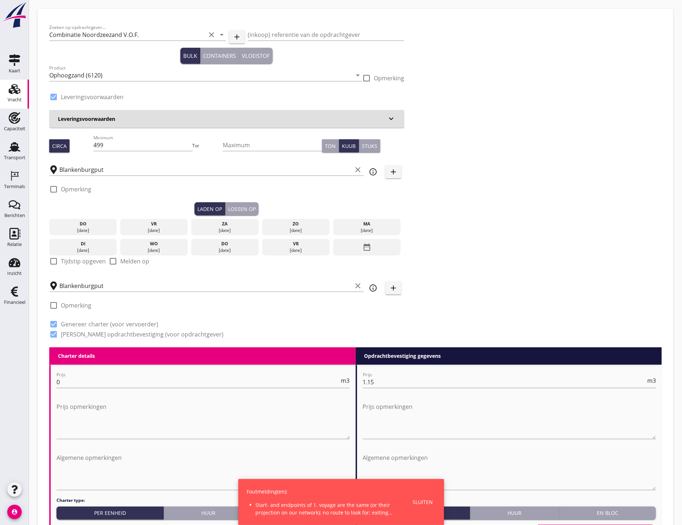
click at [101, 290] on input "Blankenburgput" at bounding box center [205, 286] width 293 height 12
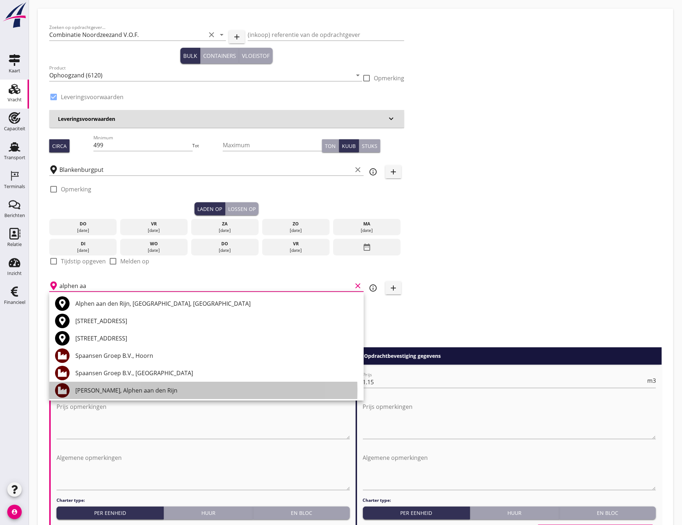
click at [128, 386] on div "[PERSON_NAME], Alphen aan den Rijn" at bounding box center [216, 390] width 282 height 9
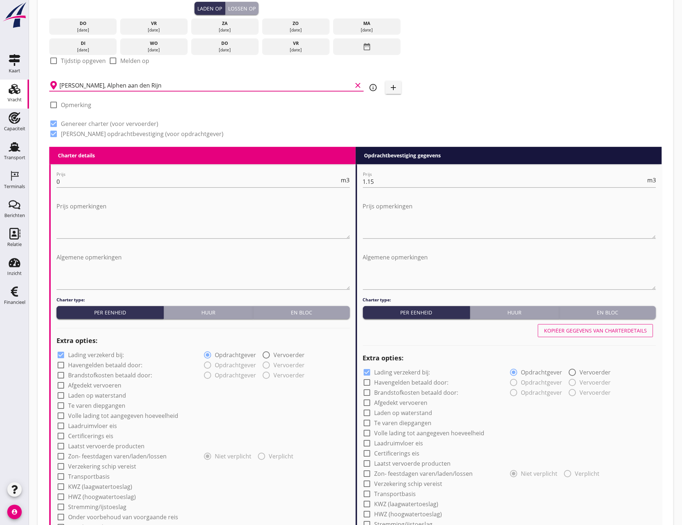
scroll to position [201, 0]
type input "[PERSON_NAME], Alphen aan den Rijn"
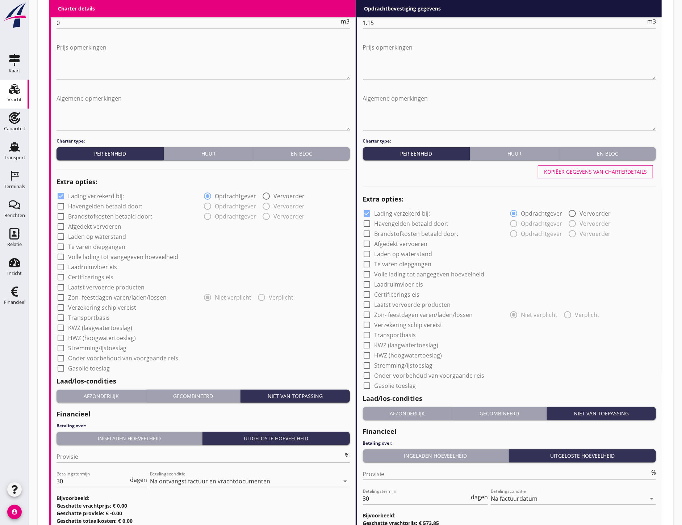
scroll to position [431, 0]
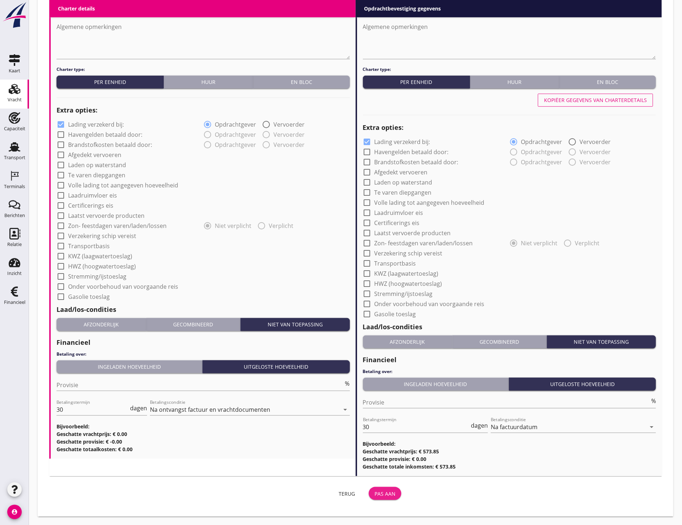
click at [391, 494] on div "Pas aan" at bounding box center [384, 494] width 21 height 8
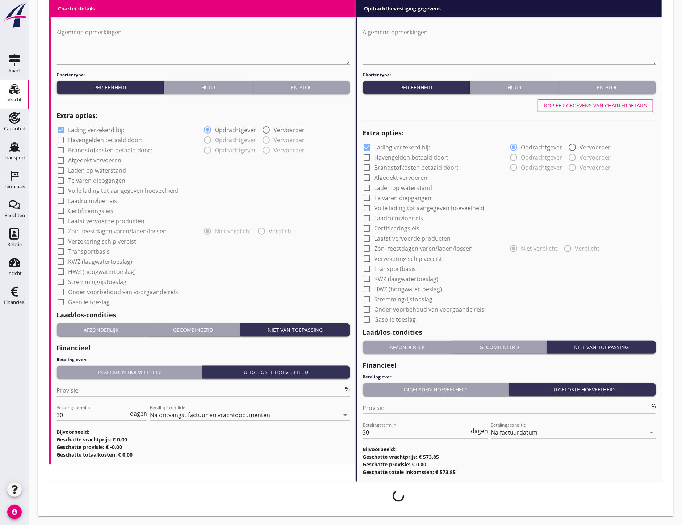
scroll to position [425, 0]
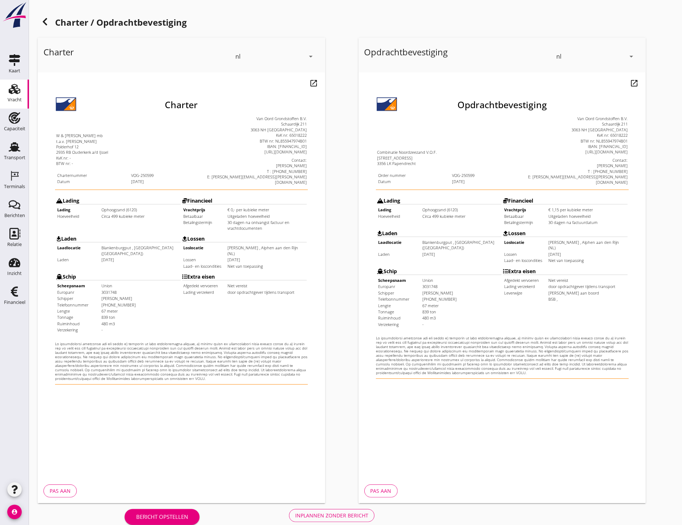
scroll to position [10, 0]
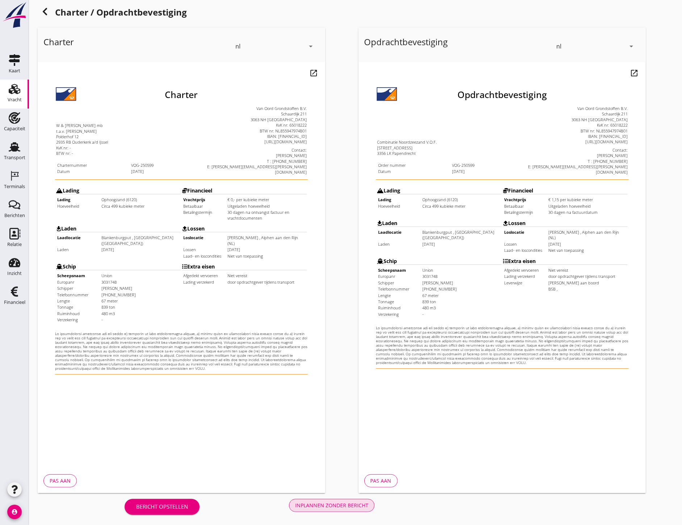
click at [331, 510] on button "Inplannen zonder bericht" at bounding box center [331, 505] width 85 height 13
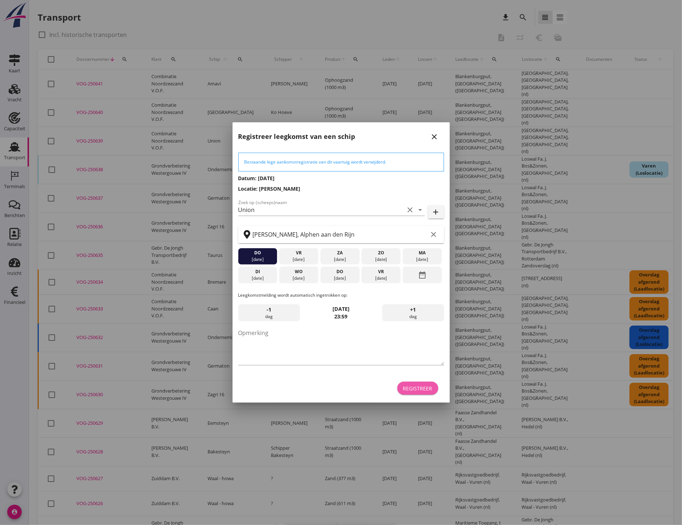
click at [424, 388] on div "Registreer" at bounding box center [417, 389] width 29 height 8
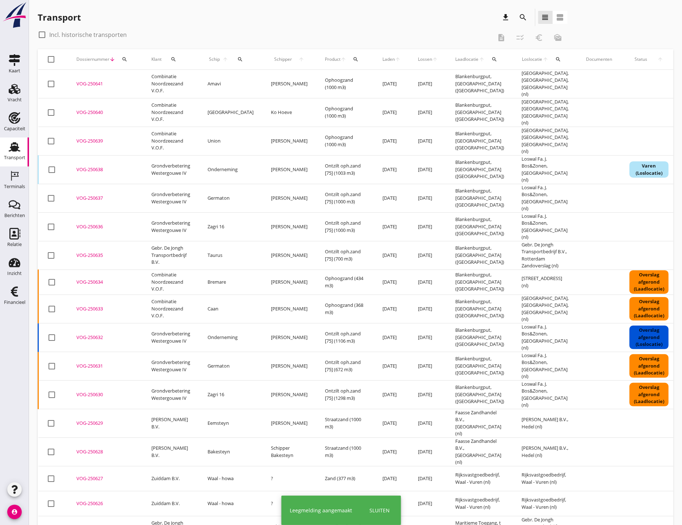
click at [9, 185] on div "Terminals" at bounding box center [14, 186] width 21 height 5
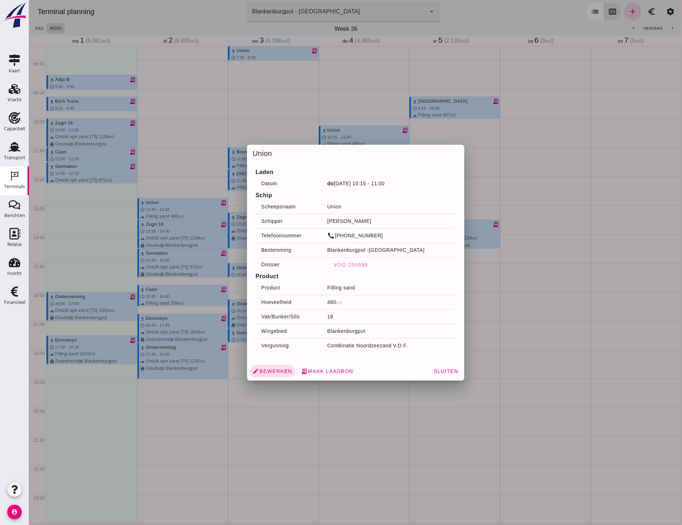
click at [16, 240] on div "Relatie" at bounding box center [14, 245] width 14 height 10
click at [358, 268] on span "VOG-250599" at bounding box center [350, 265] width 35 height 6
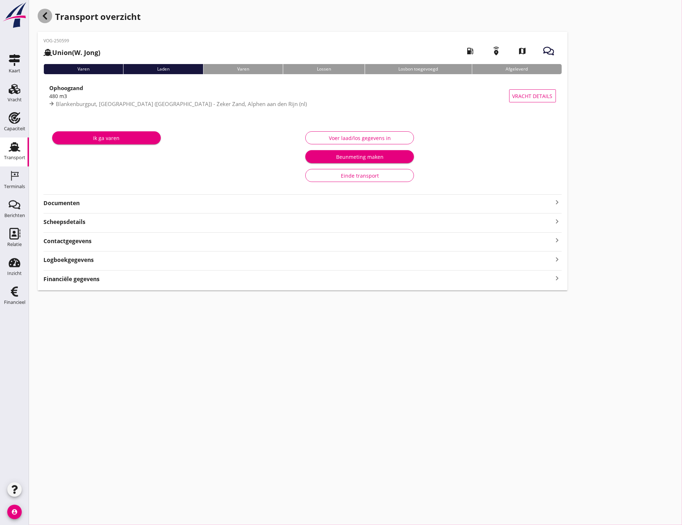
click at [49, 13] on icon "button" at bounding box center [45, 16] width 9 height 9
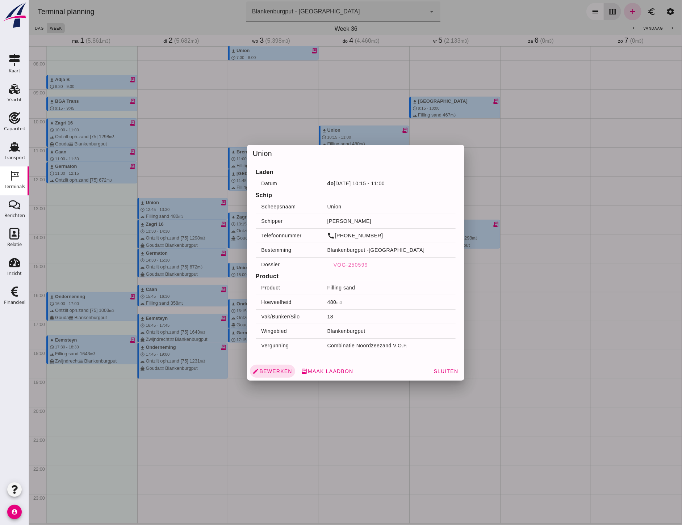
click at [306, 96] on div at bounding box center [355, 262] width 653 height 525
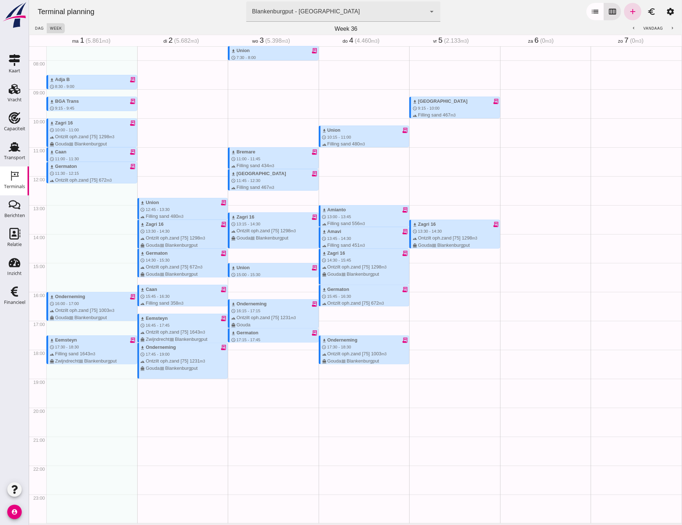
click at [247, 191] on div at bounding box center [273, 193] width 89 height 5
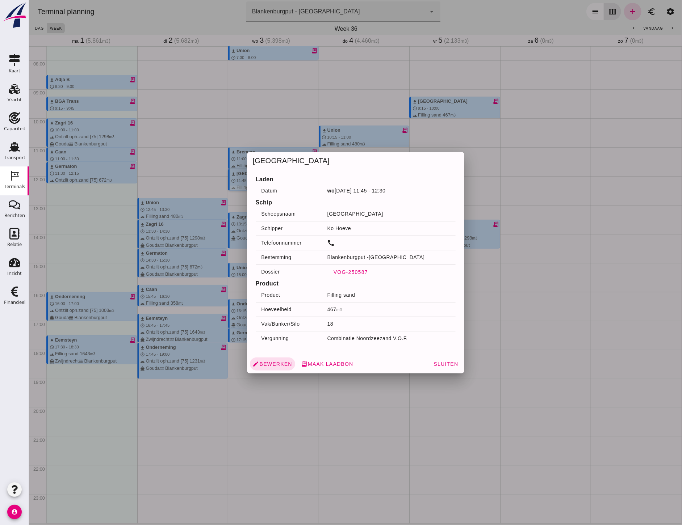
click at [353, 270] on span "VOG-250587" at bounding box center [350, 272] width 35 height 6
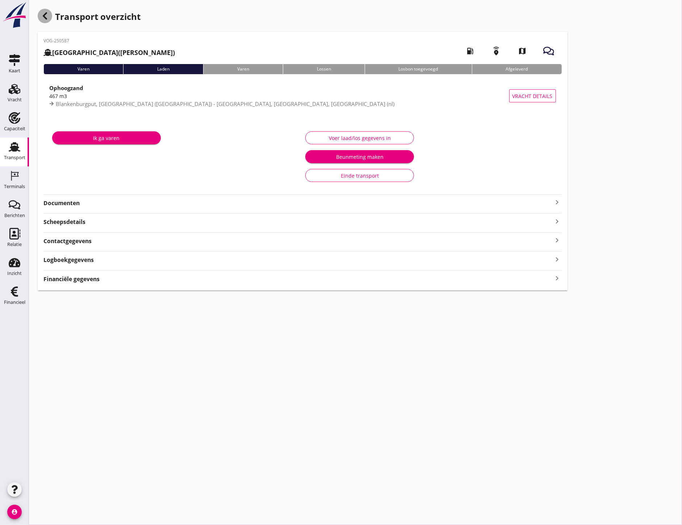
click at [48, 14] on icon "button" at bounding box center [45, 16] width 9 height 9
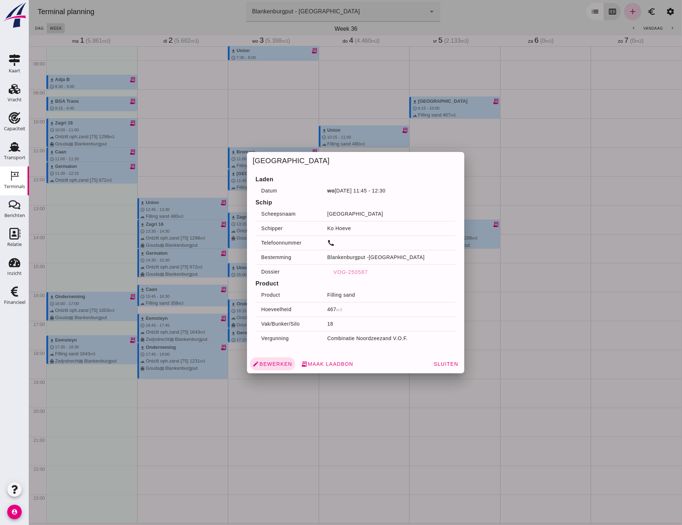
click at [270, 413] on div at bounding box center [355, 262] width 653 height 525
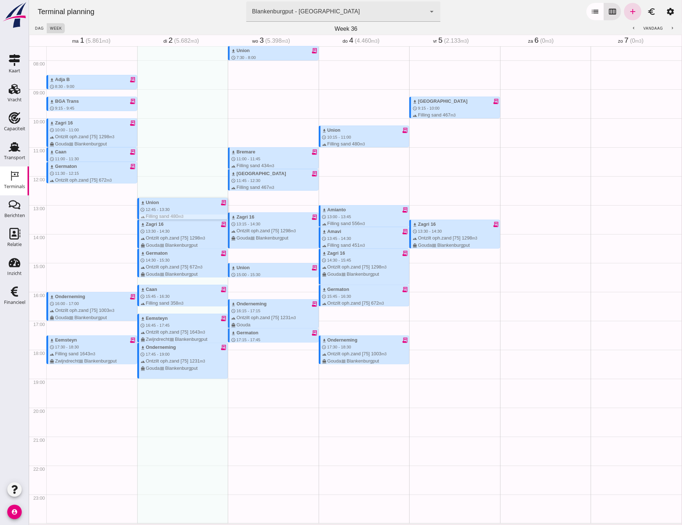
click at [153, 211] on span "12:45 - 13:30" at bounding box center [157, 209] width 24 height 4
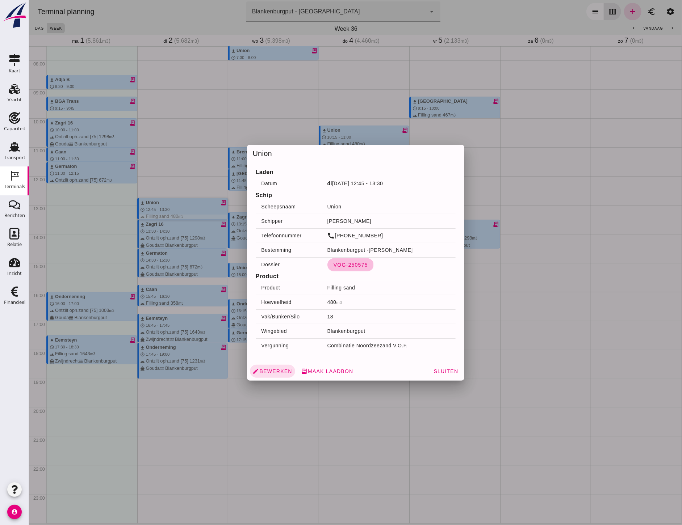
click at [350, 265] on span "VOG-250575" at bounding box center [350, 265] width 35 height 6
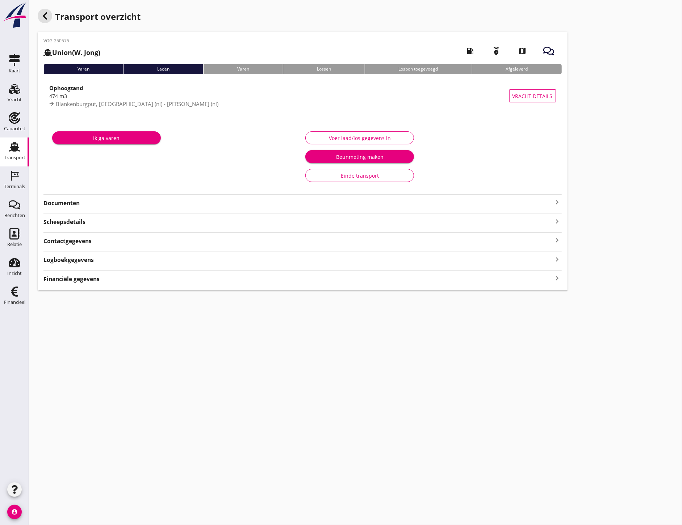
drag, startPoint x: 48, startPoint y: 17, endPoint x: 22, endPoint y: 98, distance: 85.0
click at [48, 17] on icon "button" at bounding box center [45, 16] width 9 height 9
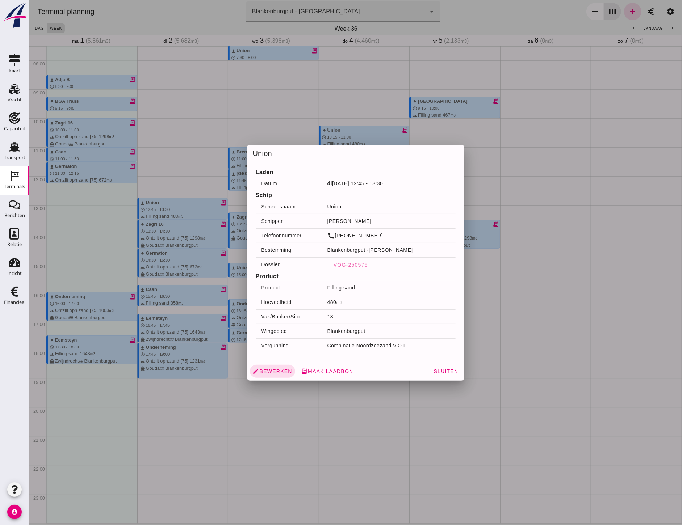
click at [580, 236] on div at bounding box center [355, 262] width 653 height 525
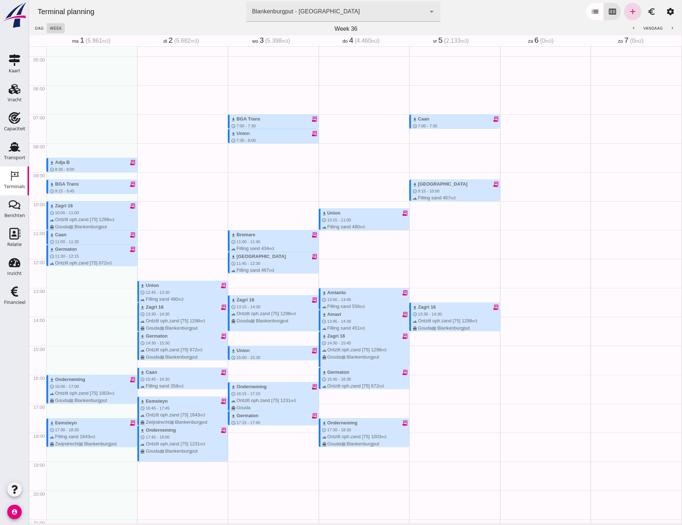
scroll to position [97, 0]
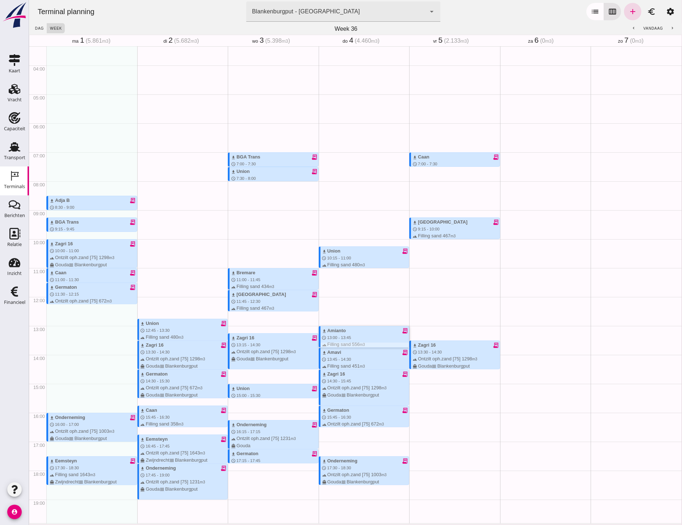
click at [352, 333] on div "download Amianto receipt_long" at bounding box center [365, 330] width 87 height 7
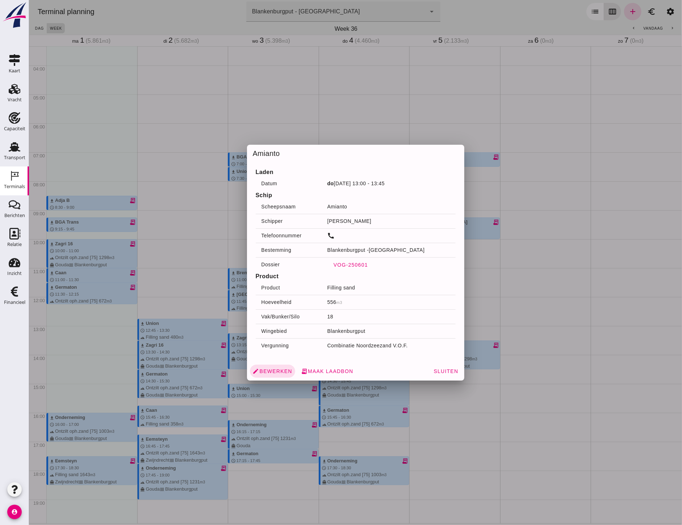
click at [359, 265] on span "VOG-250601" at bounding box center [350, 265] width 35 height 6
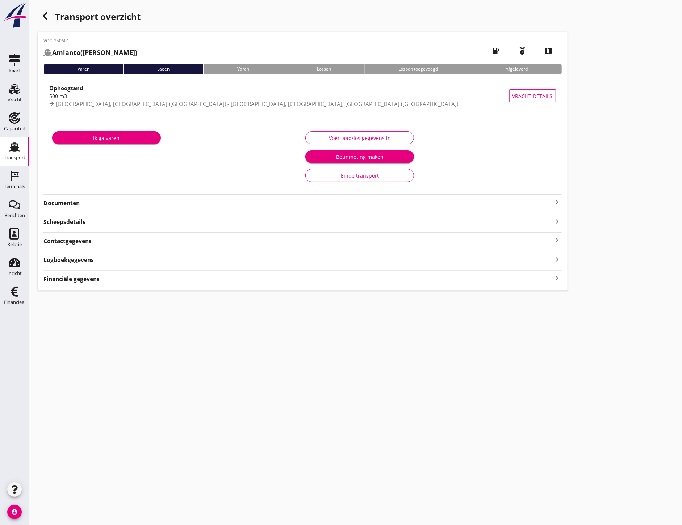
click at [131, 207] on div "VOG-250601 Amianto ([PERSON_NAME]) local_gas_station emergency_share map Varen …" at bounding box center [303, 161] width 530 height 259
click at [74, 210] on div "VOG-250601 Amianto ([PERSON_NAME]) local_gas_station emergency_share map Varen …" at bounding box center [303, 161] width 530 height 259
click at [74, 209] on div "VOG-250601 Amianto ([PERSON_NAME]) local_gas_station emergency_share map Varen …" at bounding box center [303, 161] width 530 height 259
click at [77, 205] on strong "Documenten" at bounding box center [297, 203] width 509 height 8
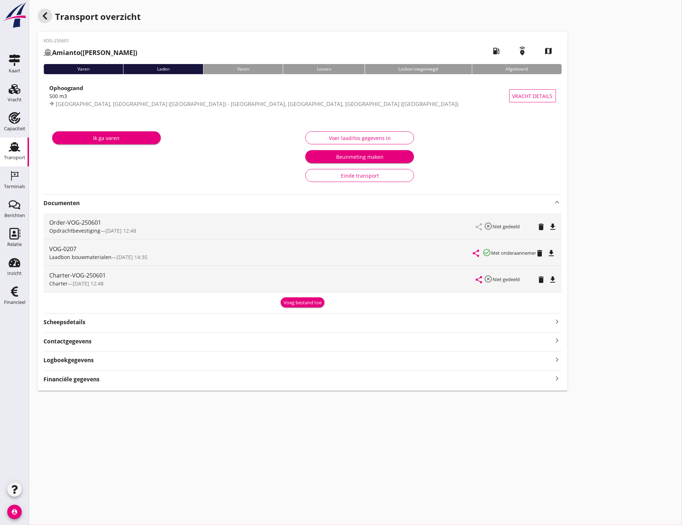
click at [45, 19] on icon "button" at bounding box center [45, 16] width 9 height 9
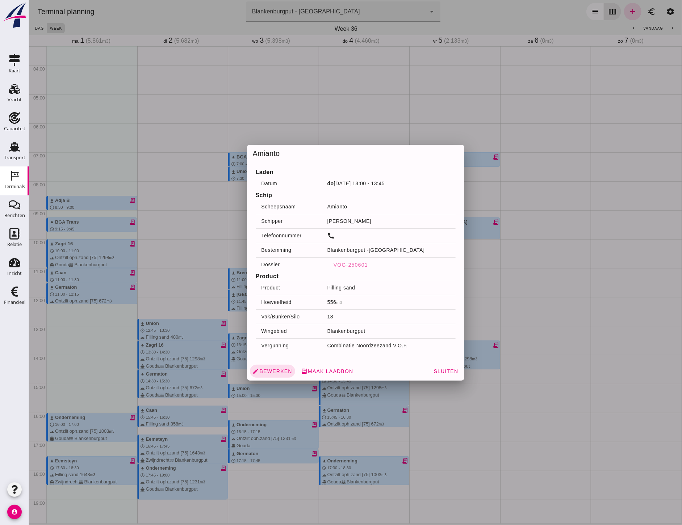
click at [189, 219] on div at bounding box center [355, 262] width 653 height 525
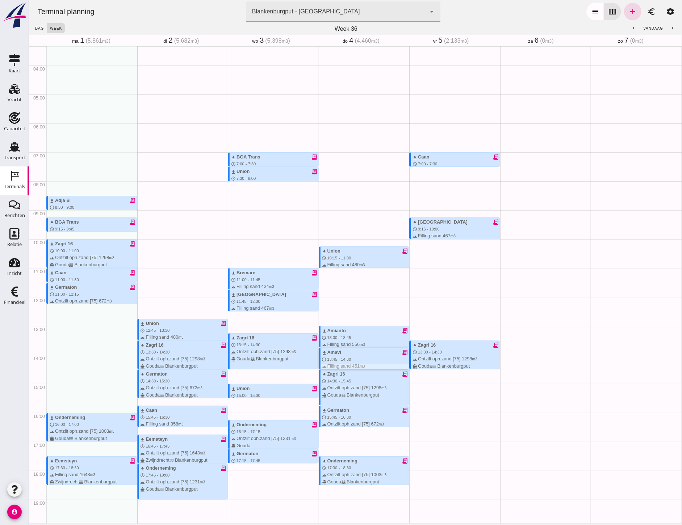
click at [342, 356] on div "download [PERSON_NAME] receipt_long schedule 13:45 - 14:30 terrain Filling sand…" at bounding box center [365, 366] width 87 height 35
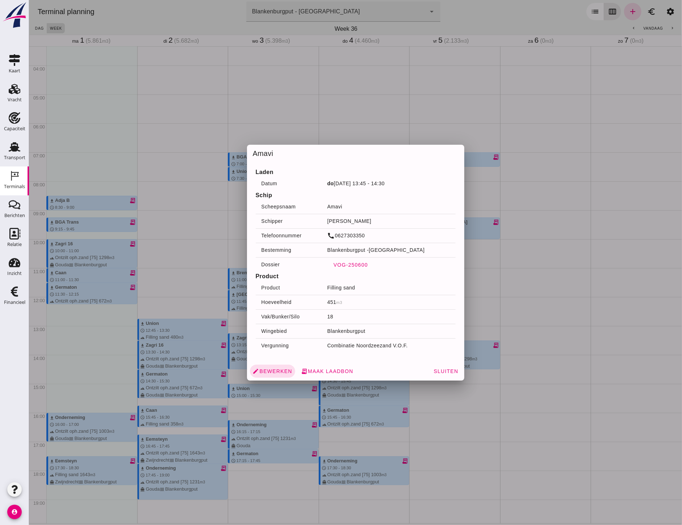
click at [350, 267] on span "VOG-250600" at bounding box center [350, 265] width 35 height 6
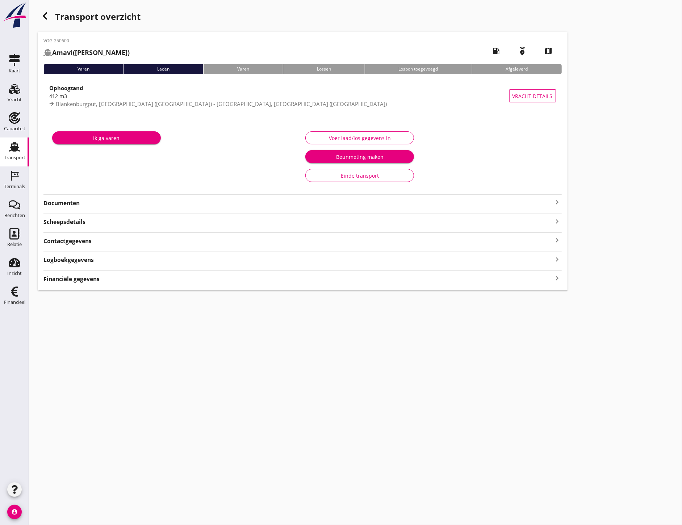
click at [75, 201] on strong "Documenten" at bounding box center [297, 203] width 509 height 8
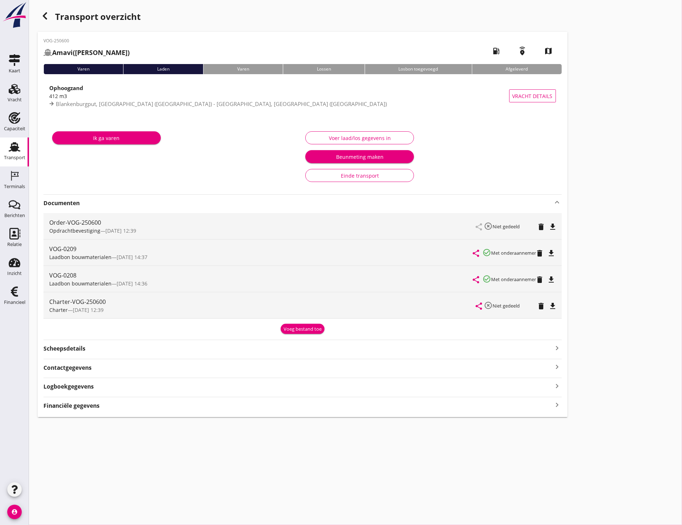
click at [654, 502] on div "cancel You are impersonating another user. Transport overzicht VOG-250600 Amavi…" at bounding box center [355, 262] width 653 height 525
click at [44, 13] on icon "button" at bounding box center [45, 16] width 9 height 9
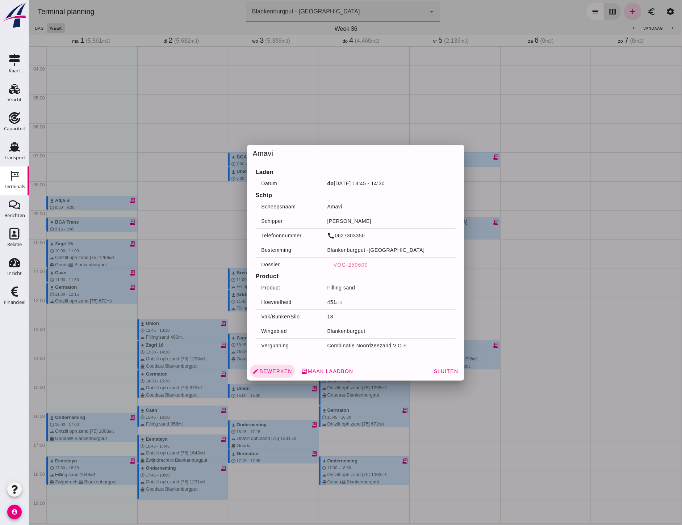
click at [444, 438] on div at bounding box center [355, 262] width 653 height 525
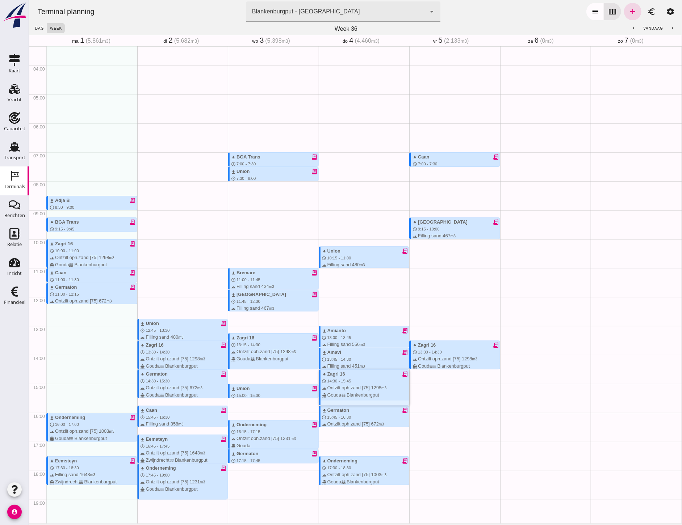
click at [344, 386] on div "terrain Ontzilt oph.zand [75] 1298 m3 directions_boat Gouda waves [GEOGRAPHIC_D…" at bounding box center [365, 392] width 87 height 14
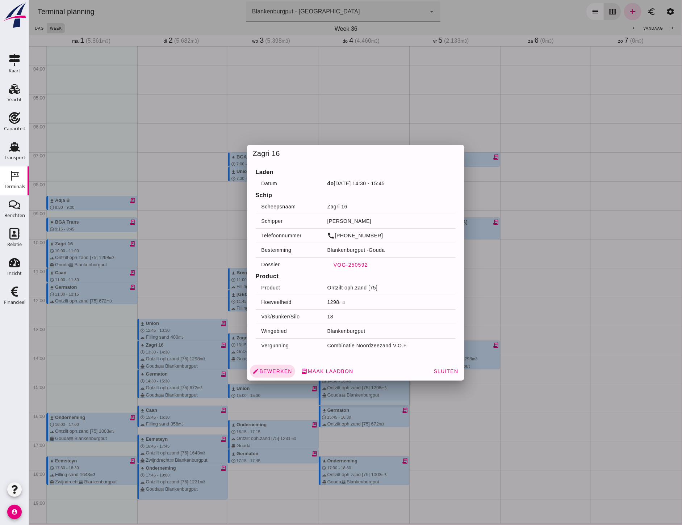
click at [347, 265] on span "VOG-250592" at bounding box center [350, 265] width 35 height 6
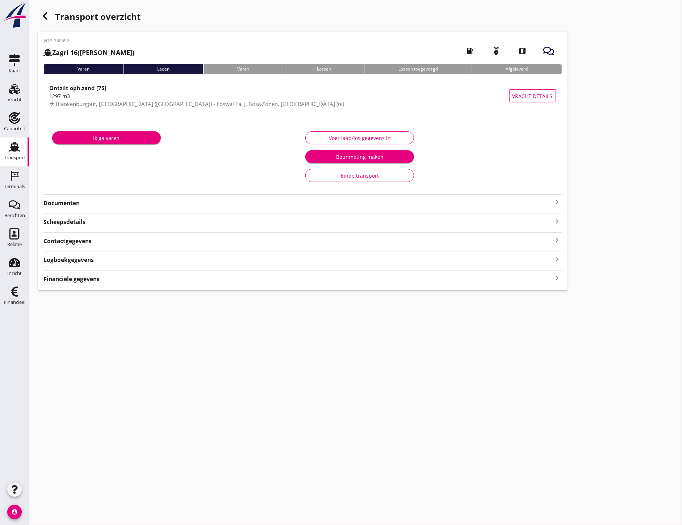
click at [82, 194] on div "VOG-250592 Zagri 16 ([PERSON_NAME]) local_gas_station emergency_share map Varen…" at bounding box center [303, 161] width 530 height 259
click at [73, 204] on strong "Documenten" at bounding box center [297, 203] width 509 height 8
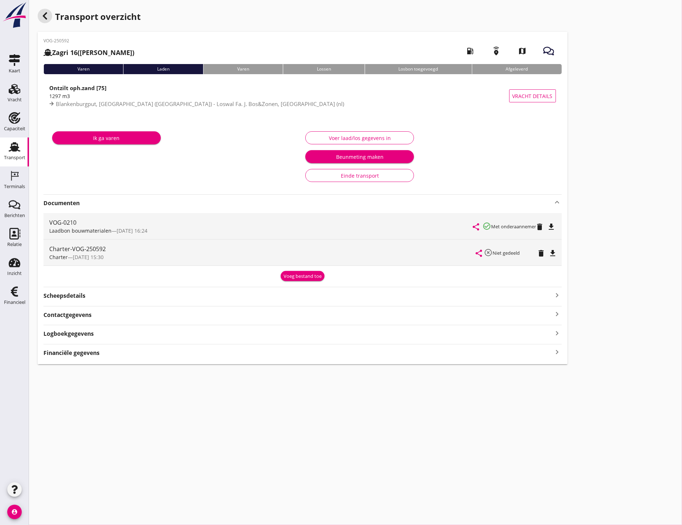
click at [46, 12] on icon "button" at bounding box center [45, 16] width 9 height 9
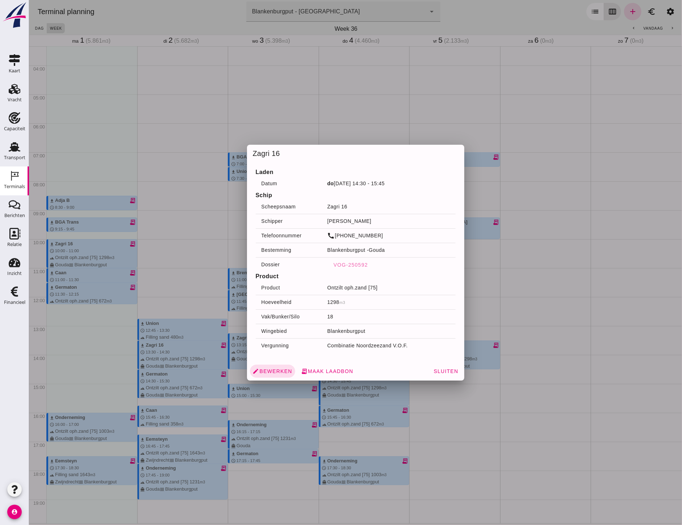
click at [457, 456] on div at bounding box center [355, 262] width 653 height 525
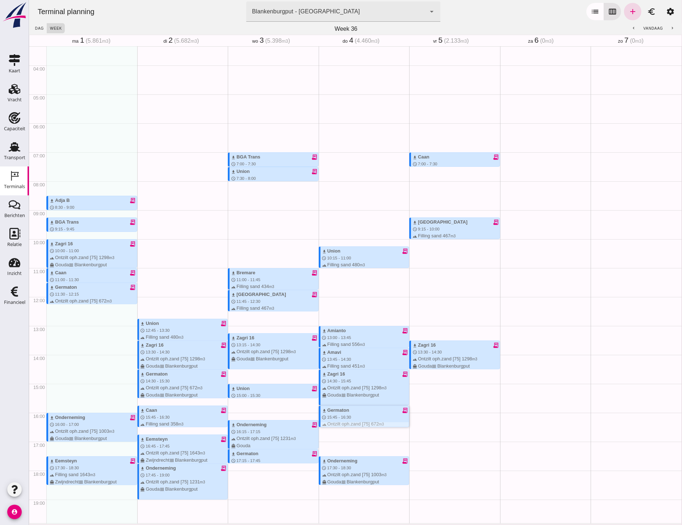
click at [328, 411] on div "download Germaton" at bounding box center [335, 410] width 27 height 7
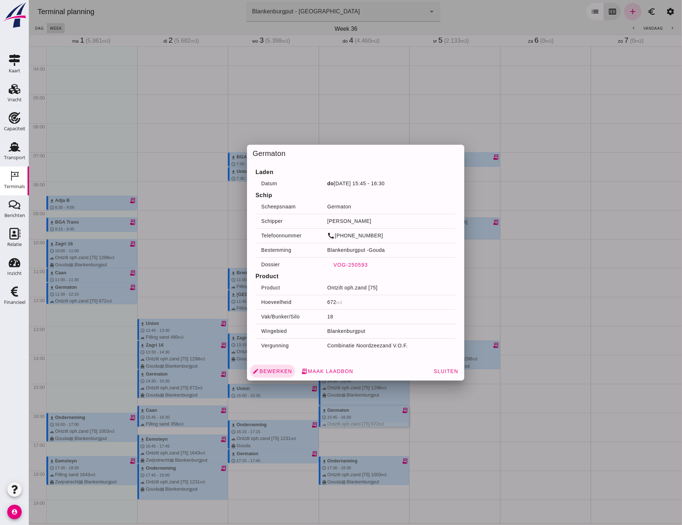
click at [349, 263] on span "VOG-250593" at bounding box center [350, 265] width 35 height 6
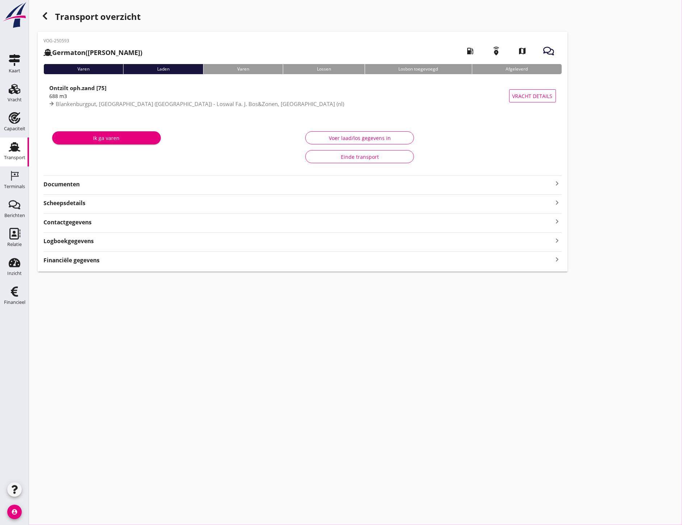
click at [72, 185] on div "VOG-250593 Germaton ([PERSON_NAME]) local_gas_station emergency_share map Varen…" at bounding box center [303, 152] width 530 height 240
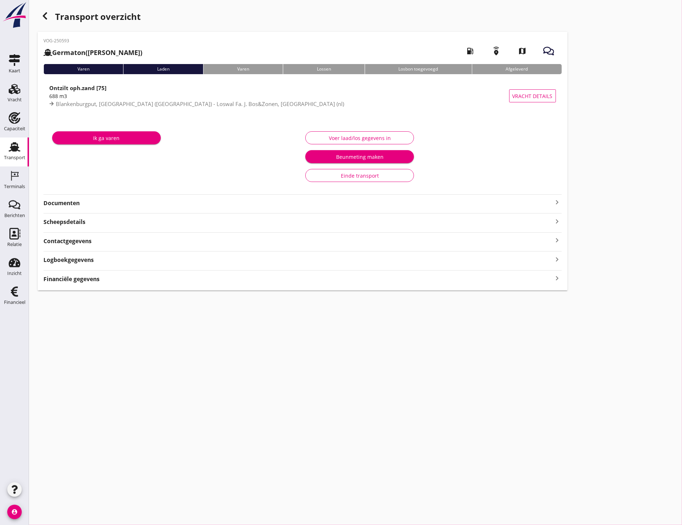
click at [104, 204] on strong "Documenten" at bounding box center [297, 203] width 509 height 8
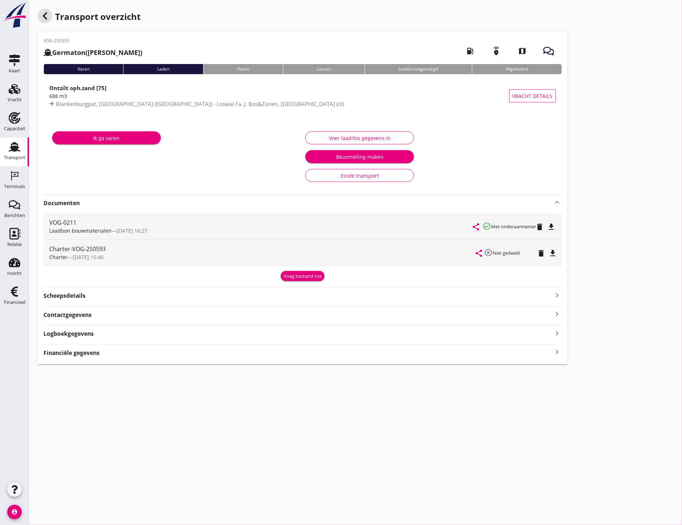
click at [42, 16] on icon "button" at bounding box center [45, 16] width 9 height 9
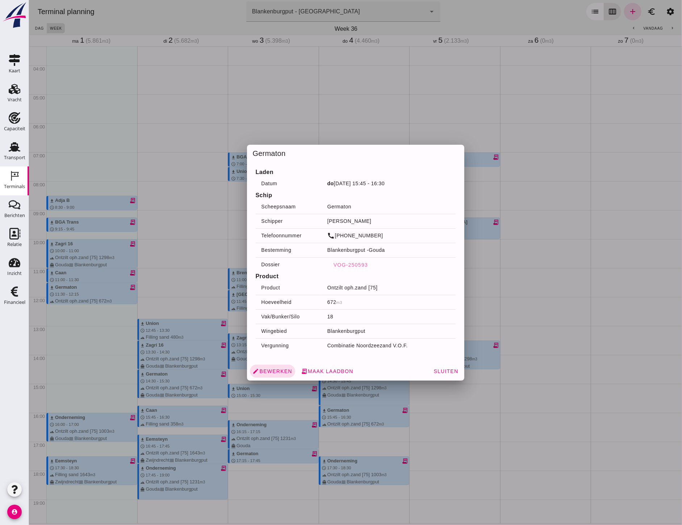
click at [373, 446] on div at bounding box center [355, 262] width 653 height 525
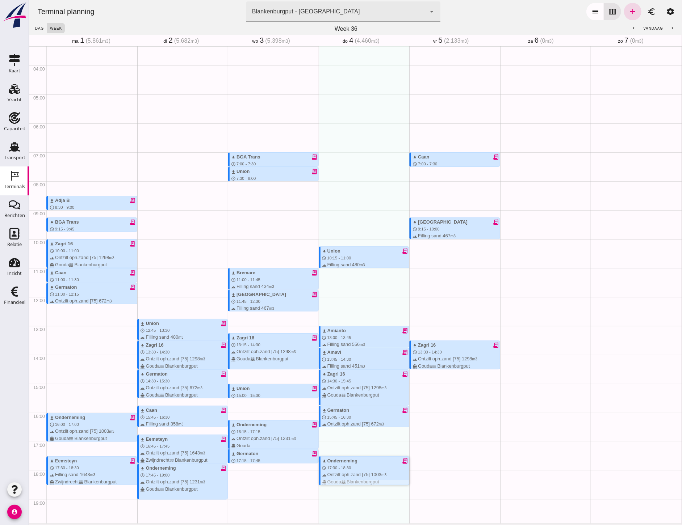
click at [346, 458] on div "download Onderneming" at bounding box center [339, 461] width 35 height 7
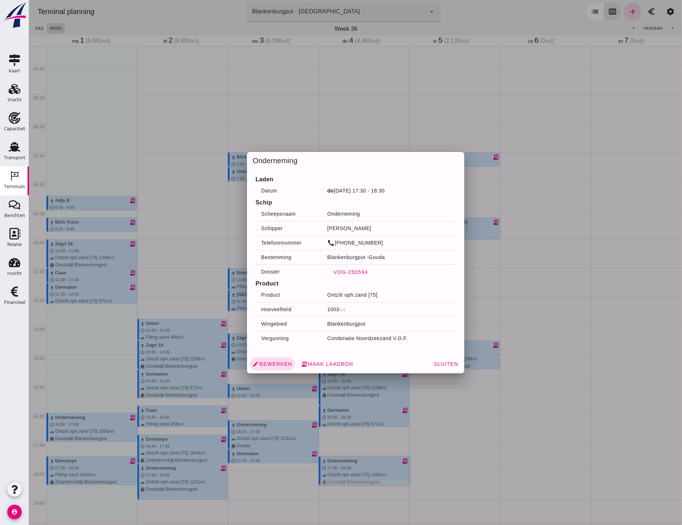
click at [356, 273] on span "VOG-250594" at bounding box center [350, 272] width 35 height 6
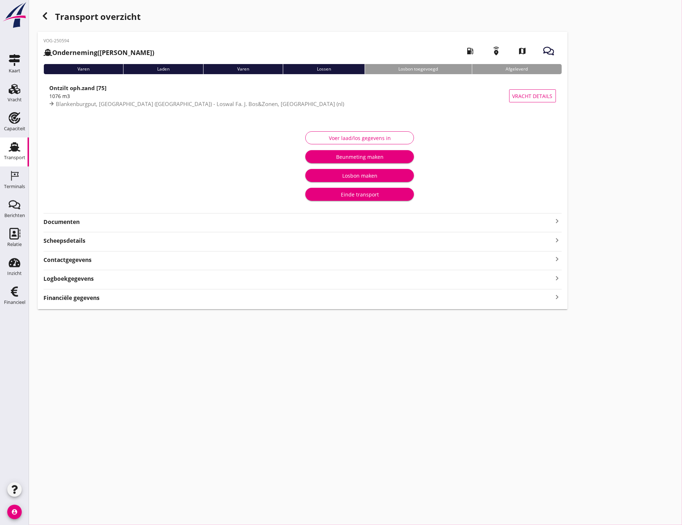
click at [77, 225] on strong "Documenten" at bounding box center [297, 222] width 509 height 8
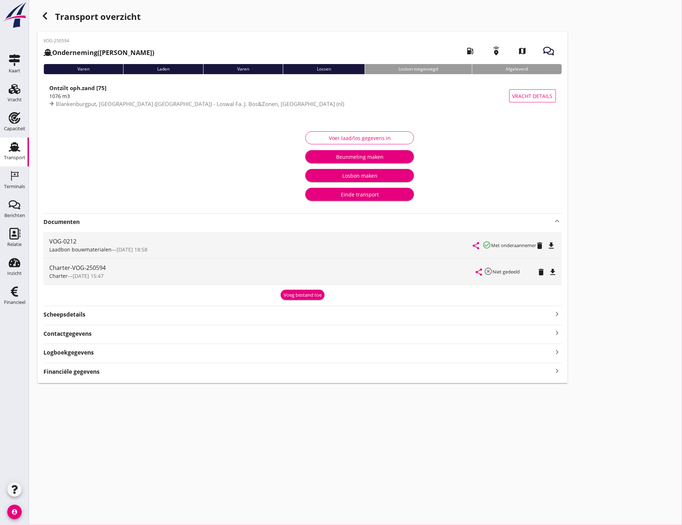
drag, startPoint x: 52, startPoint y: 20, endPoint x: 60, endPoint y: 24, distance: 9.1
click at [52, 20] on div "Transport overzicht" at bounding box center [303, 17] width 530 height 17
click at [43, 16] on use "button" at bounding box center [45, 15] width 4 height 7
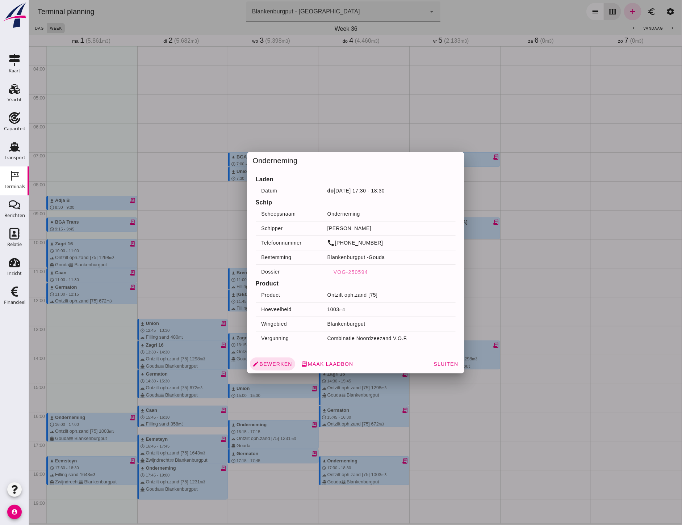
click at [530, 284] on div at bounding box center [355, 262] width 653 height 525
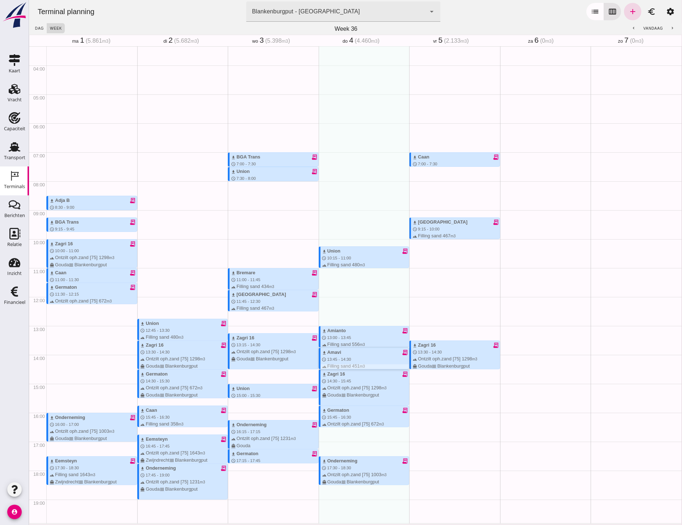
click at [342, 359] on span "13:45 - 14:30" at bounding box center [339, 359] width 24 height 4
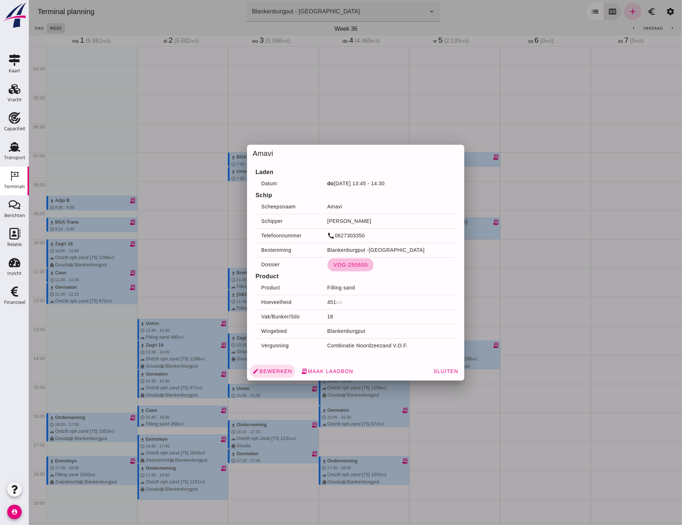
drag, startPoint x: 351, startPoint y: 266, endPoint x: 380, endPoint y: 266, distance: 29.0
click at [351, 266] on span "VOG-250600" at bounding box center [350, 265] width 35 height 6
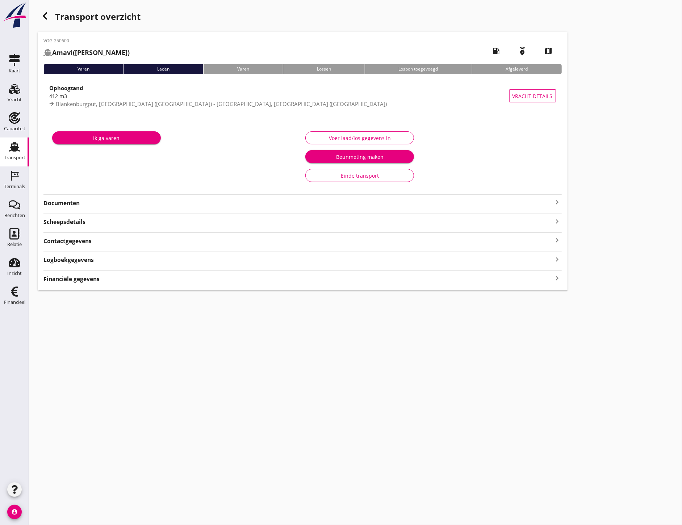
click at [79, 207] on strong "Documenten" at bounding box center [297, 203] width 509 height 8
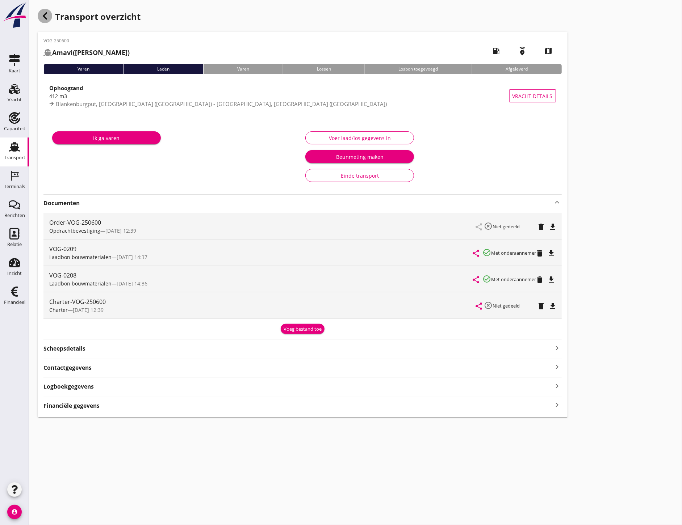
click at [44, 16] on use "button" at bounding box center [45, 15] width 4 height 7
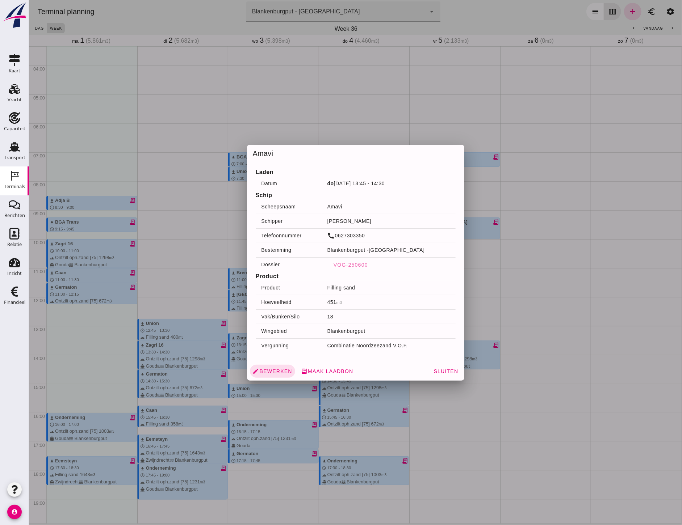
click at [411, 445] on div at bounding box center [355, 262] width 653 height 525
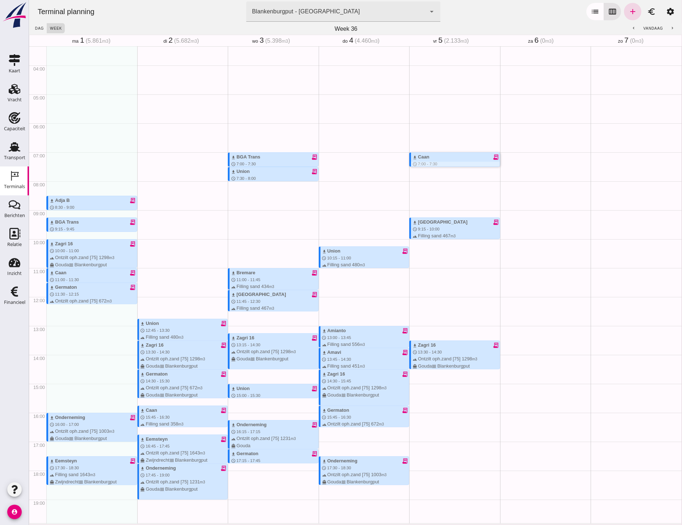
click at [440, 162] on div at bounding box center [455, 164] width 89 height 5
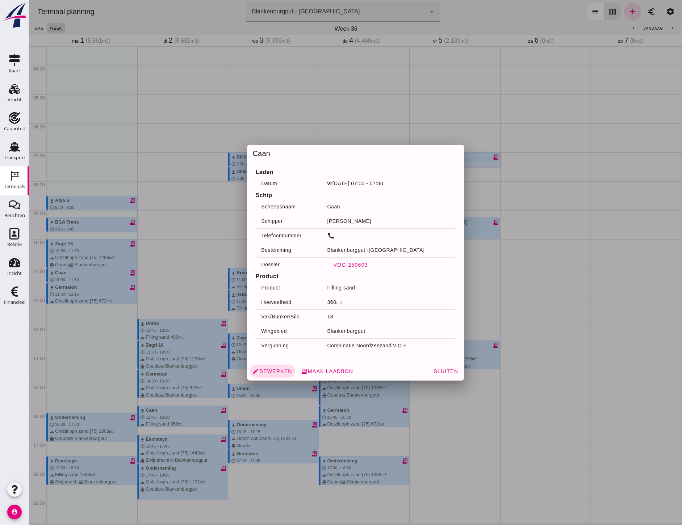
click at [348, 263] on span "VOG-250603" at bounding box center [350, 265] width 35 height 6
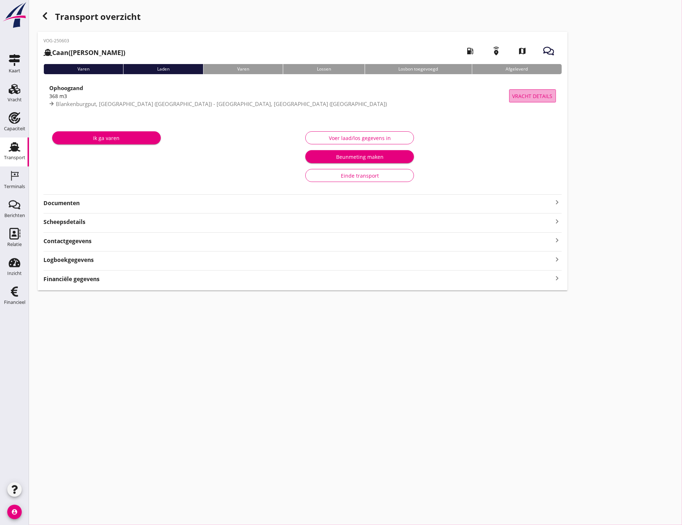
click at [521, 89] on button "Vracht details" at bounding box center [532, 95] width 47 height 13
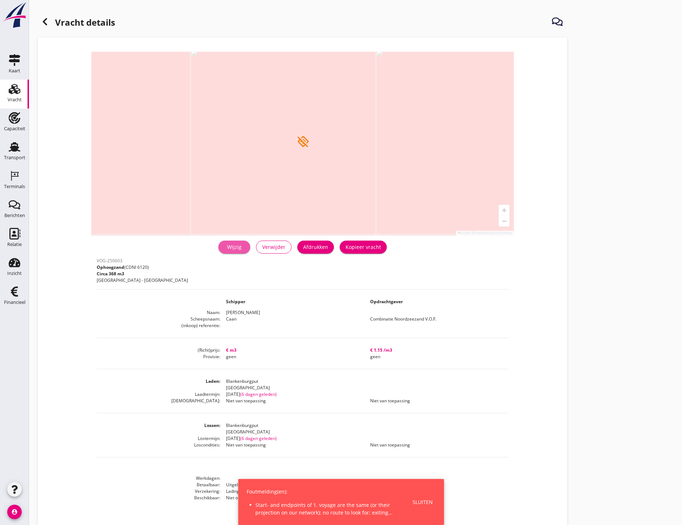
click at [237, 247] on div "Wijzig" at bounding box center [234, 247] width 20 height 8
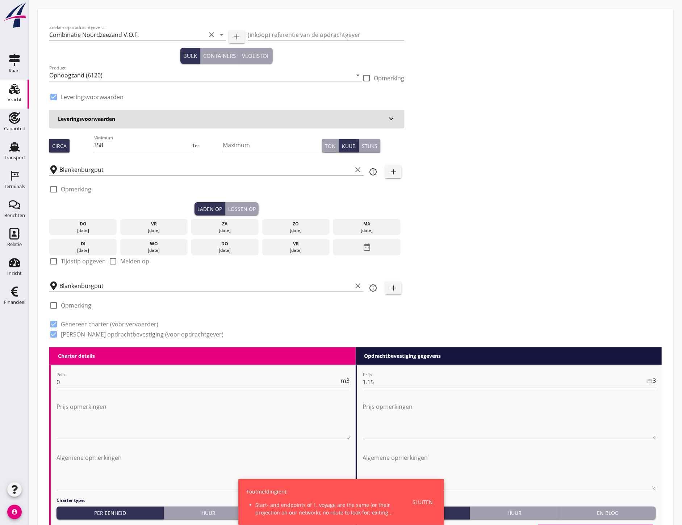
click at [101, 288] on input "Blankenburgput" at bounding box center [205, 286] width 293 height 12
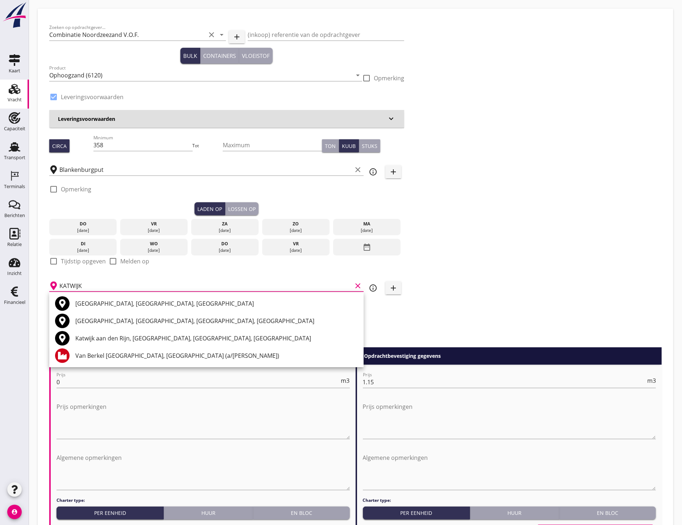
click at [109, 297] on div "[GEOGRAPHIC_DATA], [GEOGRAPHIC_DATA], [GEOGRAPHIC_DATA]" at bounding box center [216, 303] width 282 height 17
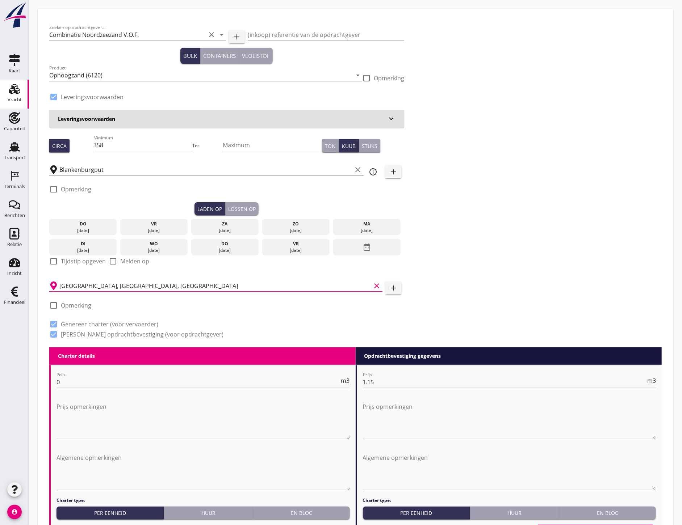
scroll to position [431, 0]
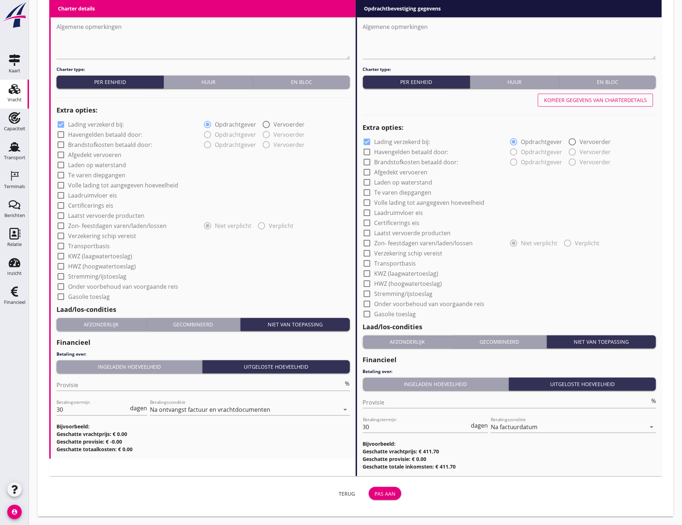
type input "[GEOGRAPHIC_DATA], [GEOGRAPHIC_DATA], [GEOGRAPHIC_DATA]"
click at [385, 494] on div "Pas aan" at bounding box center [384, 494] width 21 height 8
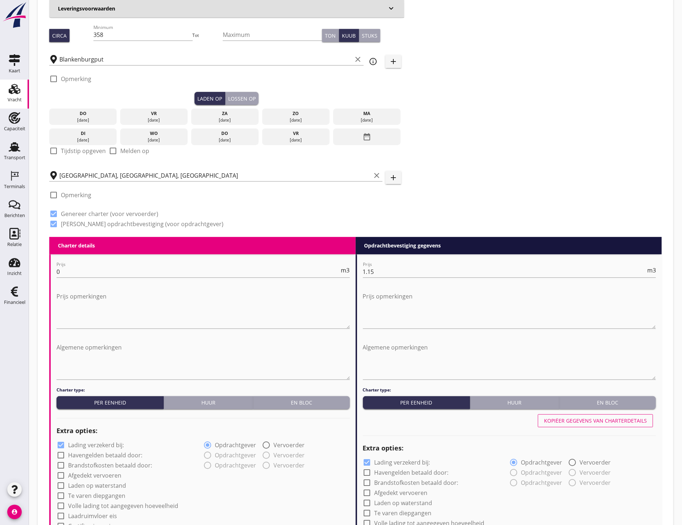
scroll to position [0, 0]
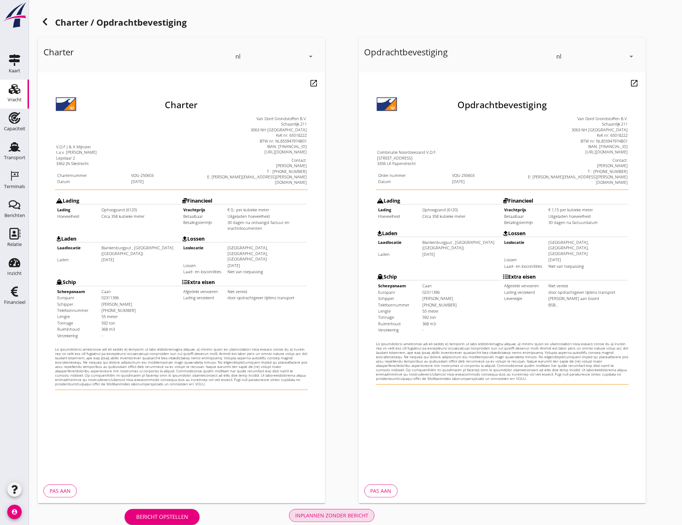
click at [349, 514] on div "Inplannen zonder bericht" at bounding box center [331, 516] width 73 height 8
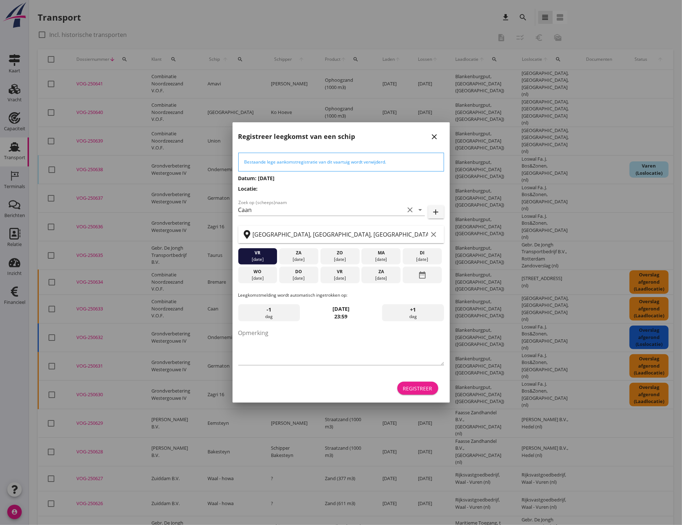
click at [417, 390] on div "Registreer" at bounding box center [417, 389] width 29 height 8
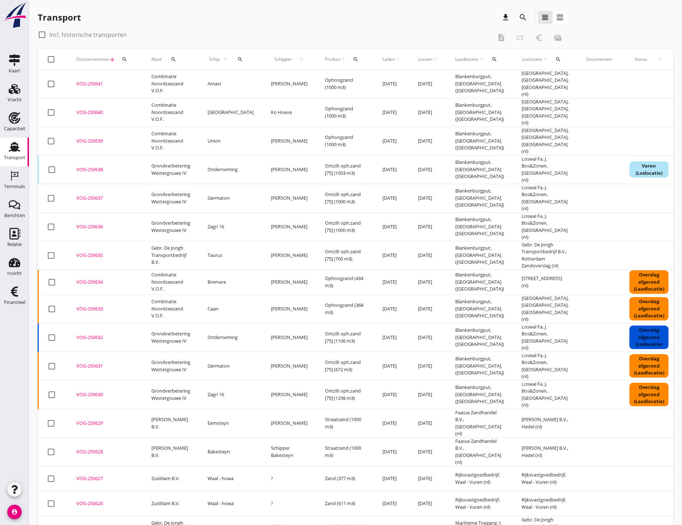
click at [19, 179] on icon "Terminals" at bounding box center [15, 176] width 12 height 12
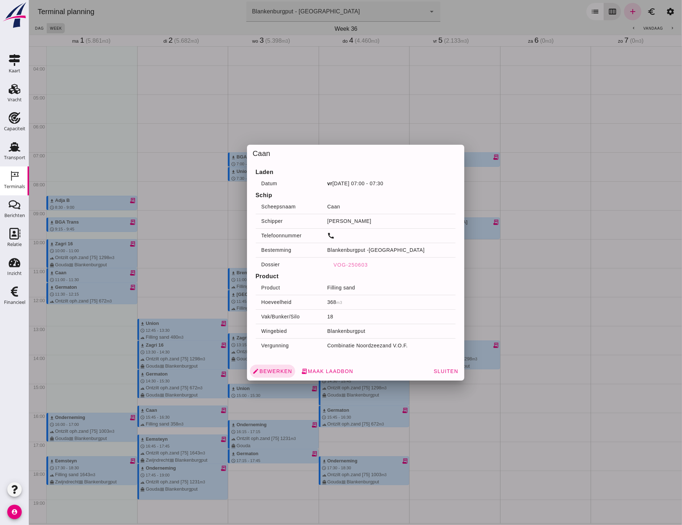
click at [500, 334] on div at bounding box center [355, 262] width 653 height 525
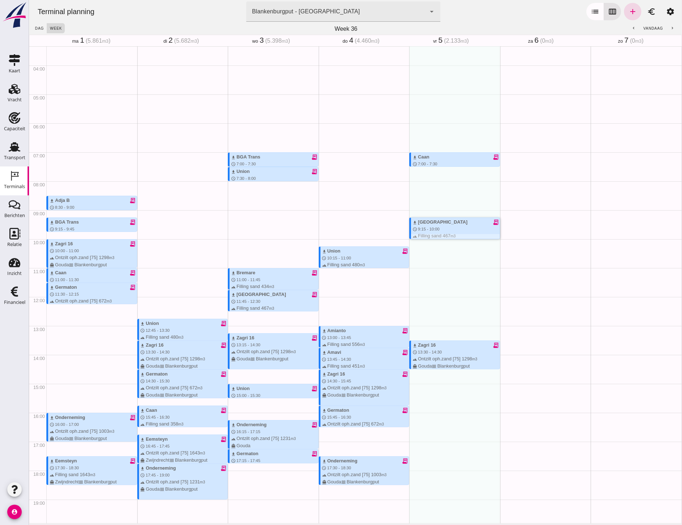
click at [436, 223] on div "download Sonora receipt_long" at bounding box center [455, 222] width 87 height 7
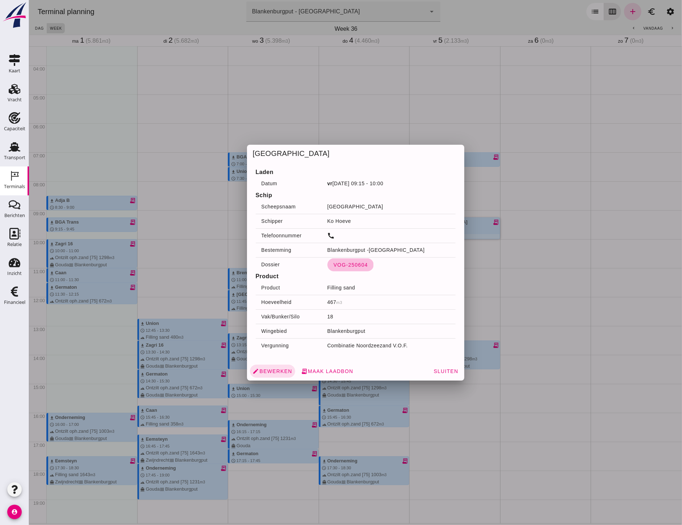
click at [348, 263] on span "VOG-250604" at bounding box center [350, 265] width 35 height 6
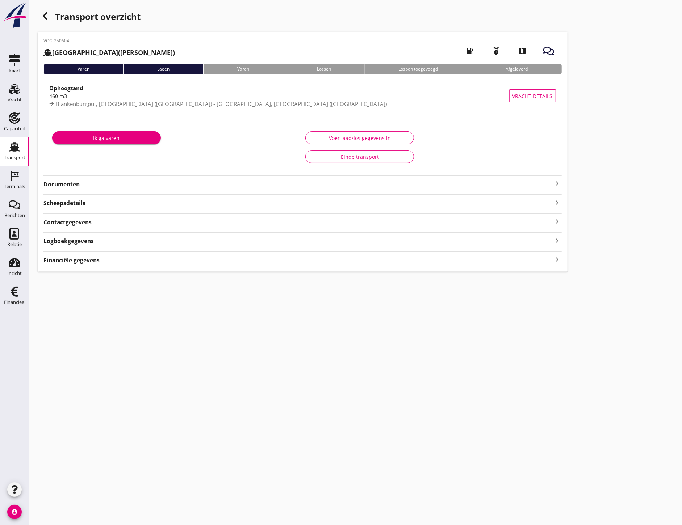
click at [71, 189] on div "VOG-250604 [GEOGRAPHIC_DATA] (Ko Hoeve) local_gas_station emergency_share map V…" at bounding box center [303, 152] width 530 height 240
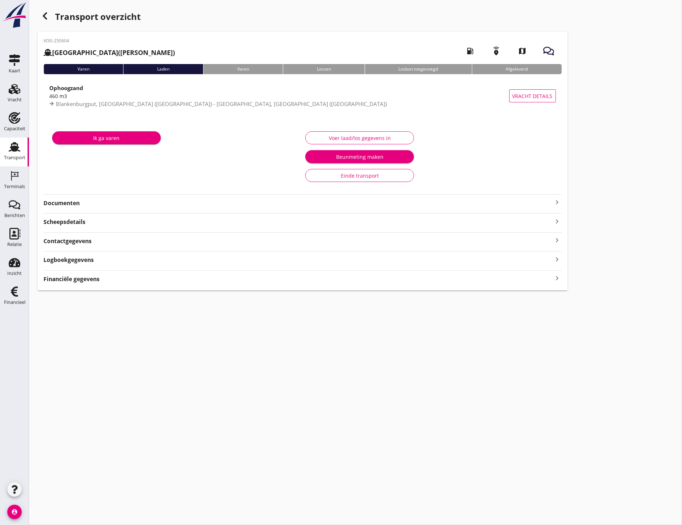
click at [74, 209] on div "VOG-250604 [GEOGRAPHIC_DATA] (Ko Hoeve) local_gas_station emergency_share map V…" at bounding box center [303, 161] width 530 height 259
click at [75, 207] on strong "Documenten" at bounding box center [297, 203] width 509 height 8
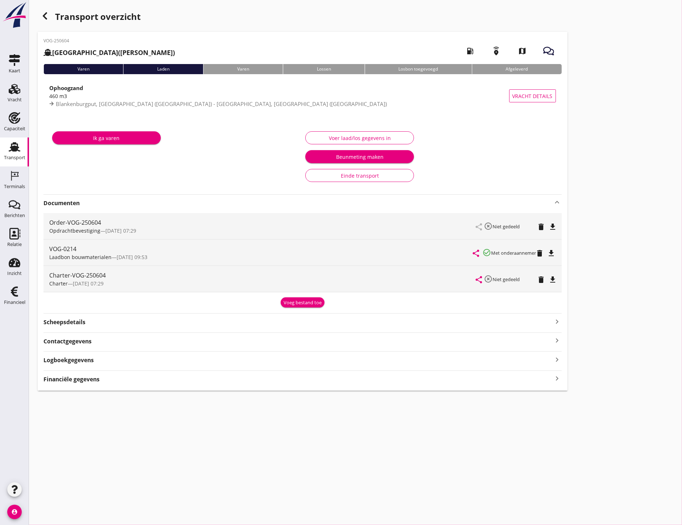
click at [75, 207] on strong "Documenten" at bounding box center [297, 203] width 509 height 8
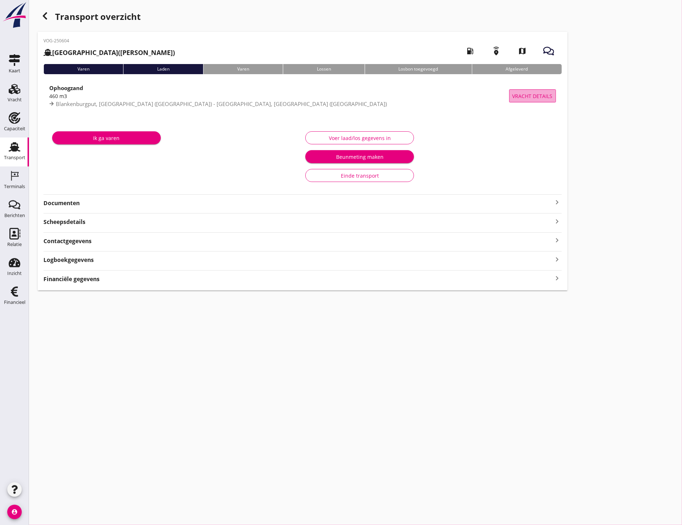
click at [517, 97] on span "Vracht details" at bounding box center [532, 96] width 40 height 8
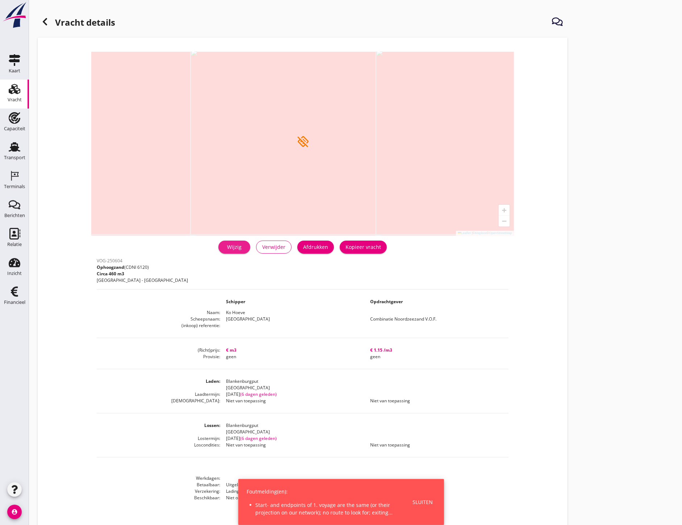
click at [233, 243] on link "Wijzig" at bounding box center [234, 247] width 32 height 13
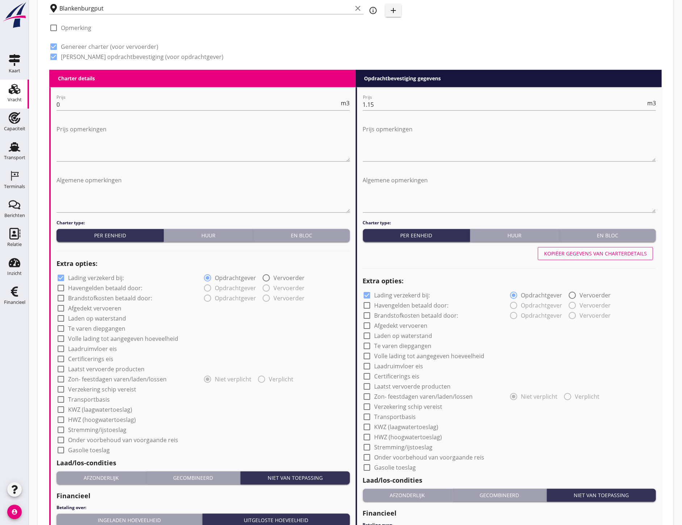
scroll to position [190, 0]
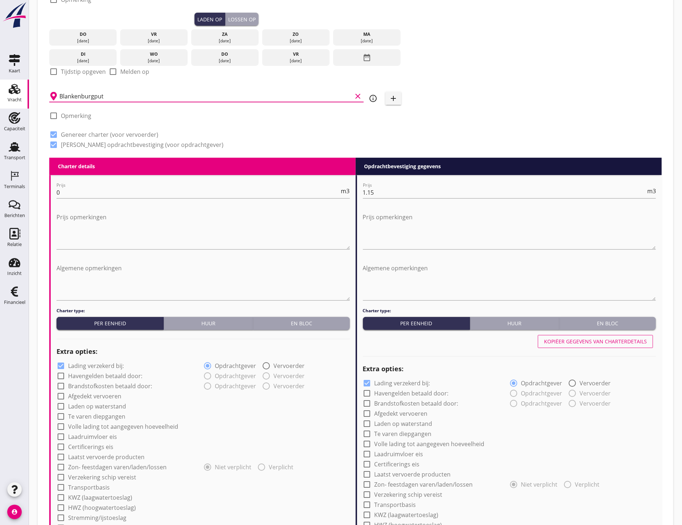
click at [82, 92] on input "Blankenburgput" at bounding box center [205, 97] width 293 height 12
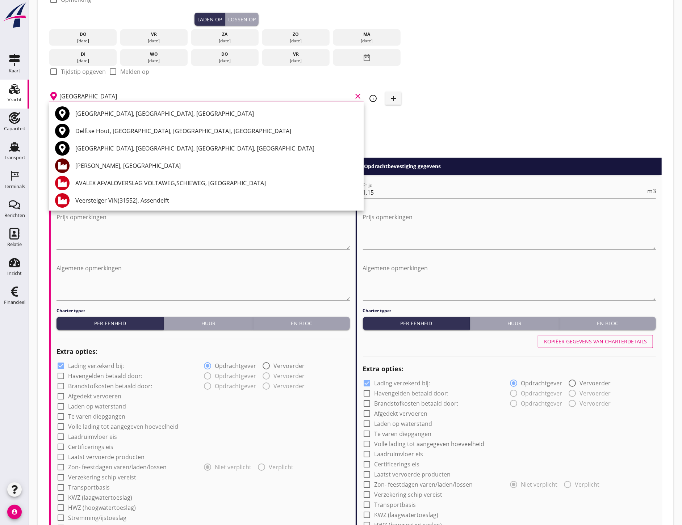
click at [125, 171] on div "[PERSON_NAME], [GEOGRAPHIC_DATA]" at bounding box center [216, 165] width 282 height 17
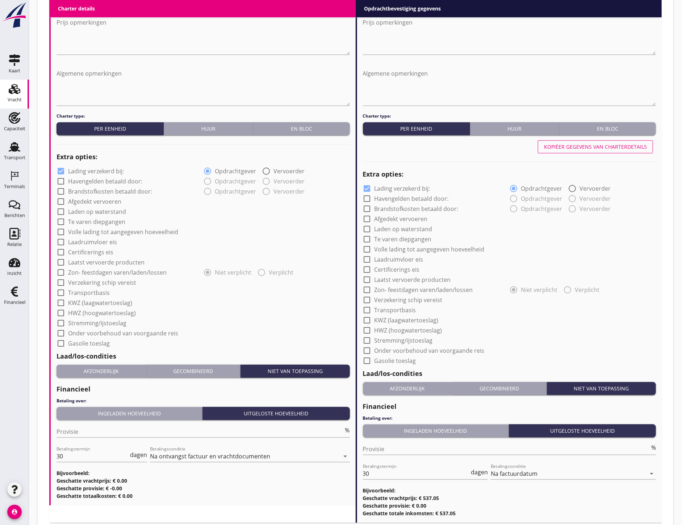
scroll to position [431, 0]
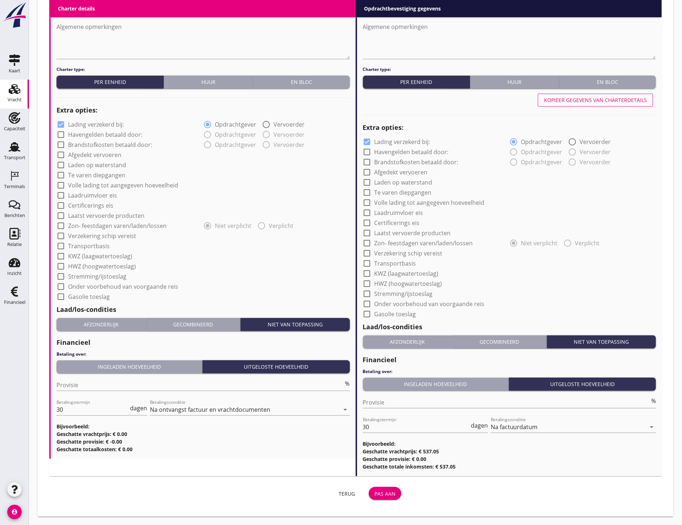
type input "[PERSON_NAME], [GEOGRAPHIC_DATA]"
drag, startPoint x: 378, startPoint y: 493, endPoint x: 401, endPoint y: 487, distance: 24.1
click at [378, 493] on div "Pas aan" at bounding box center [384, 494] width 21 height 8
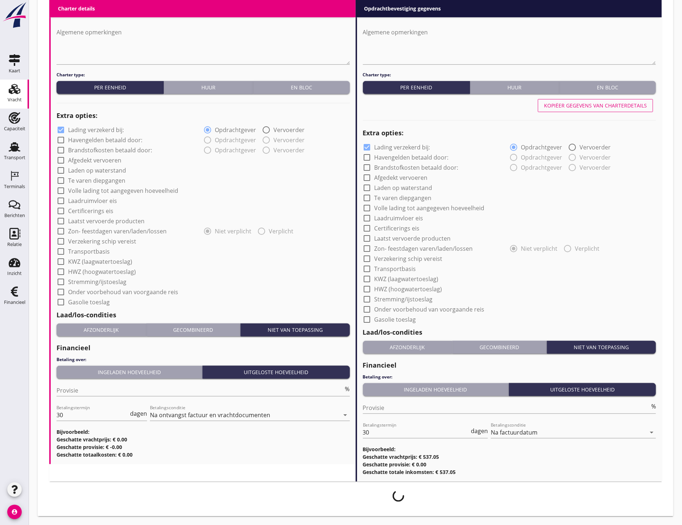
scroll to position [425, 0]
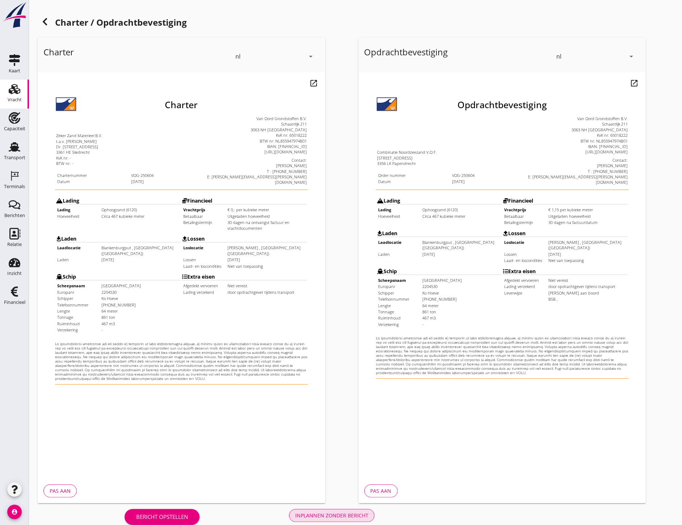
click at [339, 515] on div "Inplannen zonder bericht" at bounding box center [331, 516] width 73 height 8
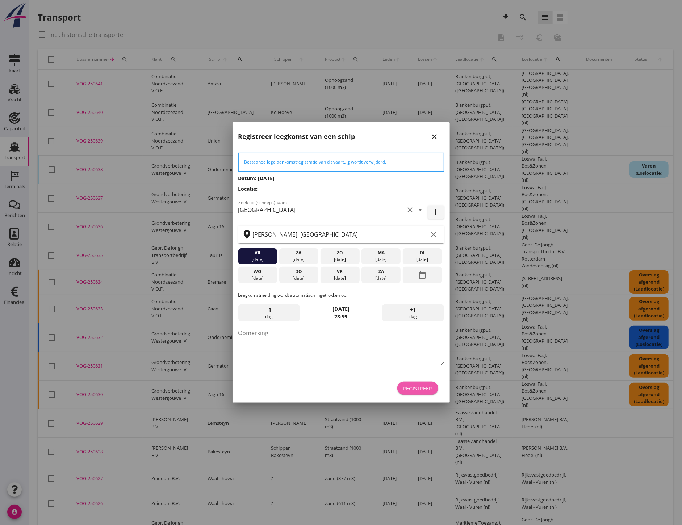
click at [419, 392] on button "Registreer" at bounding box center [417, 388] width 41 height 13
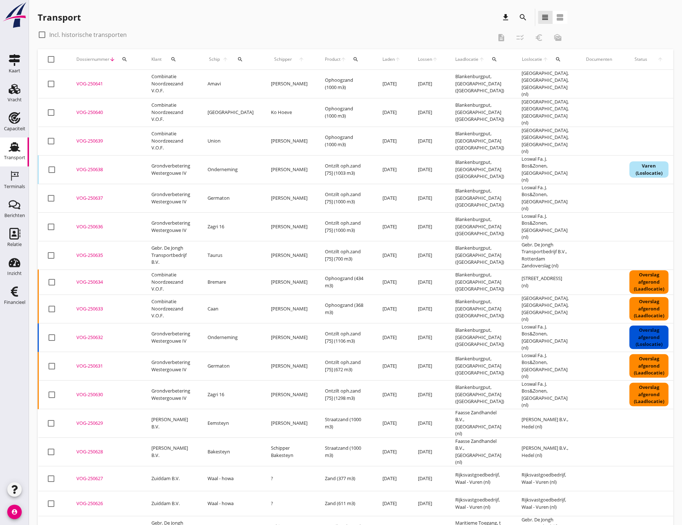
click at [11, 175] on use at bounding box center [15, 176] width 8 height 10
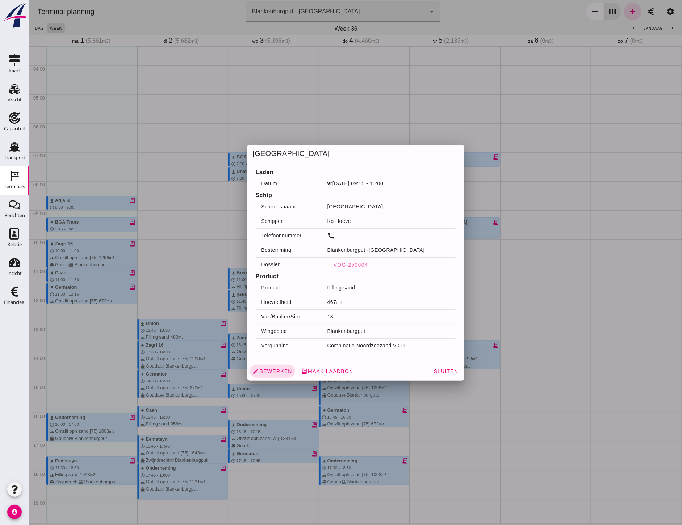
click at [563, 312] on div at bounding box center [355, 262] width 653 height 525
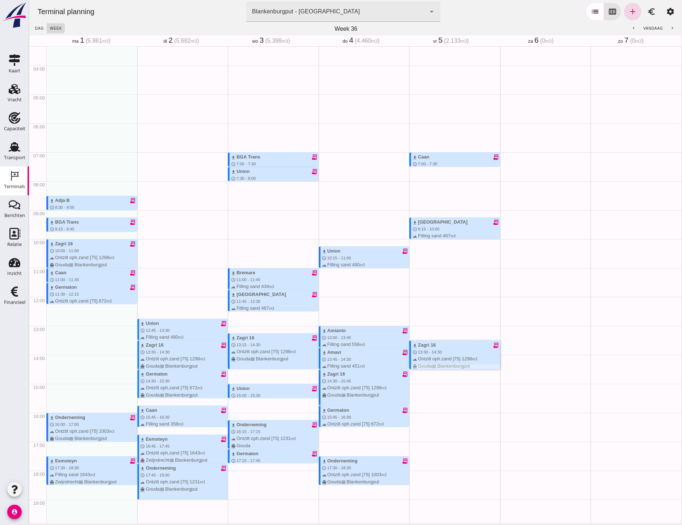
click at [458, 359] on div "terrain Ontzilt oph.zand [75] 1298 m3 directions_boat Gouda waves [GEOGRAPHIC_D…" at bounding box center [455, 363] width 87 height 14
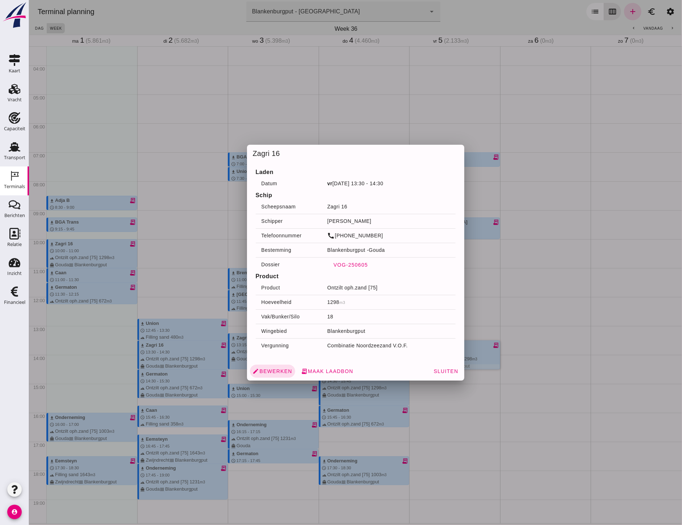
click at [353, 261] on button "VOG-250605" at bounding box center [350, 265] width 46 height 13
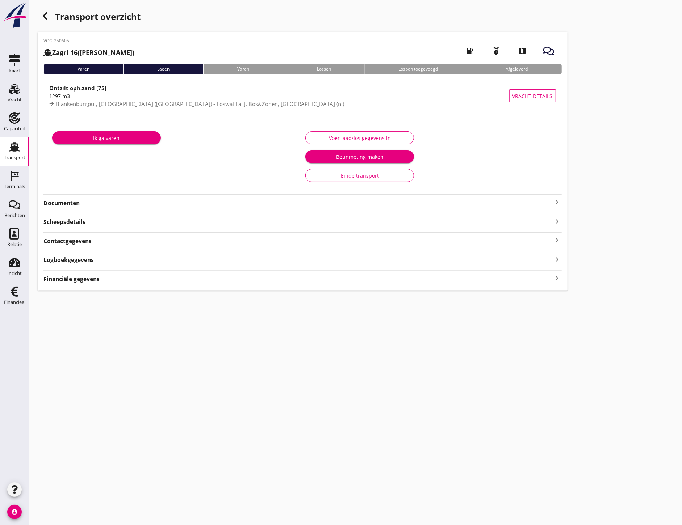
click at [109, 204] on strong "Documenten" at bounding box center [297, 203] width 509 height 8
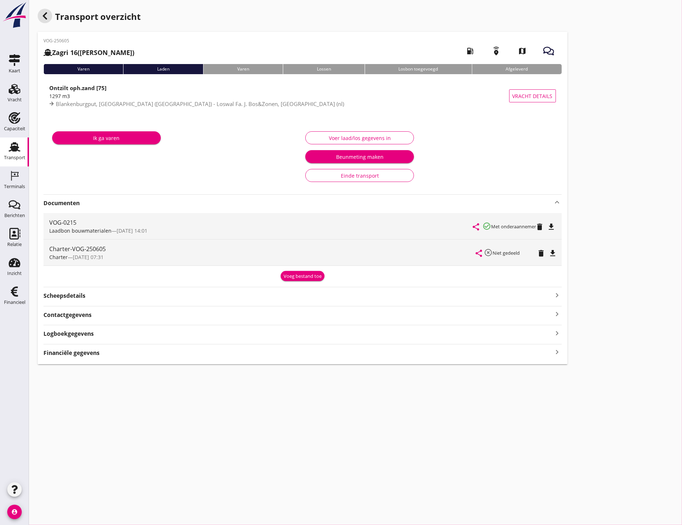
click at [43, 20] on div "button" at bounding box center [45, 16] width 14 height 14
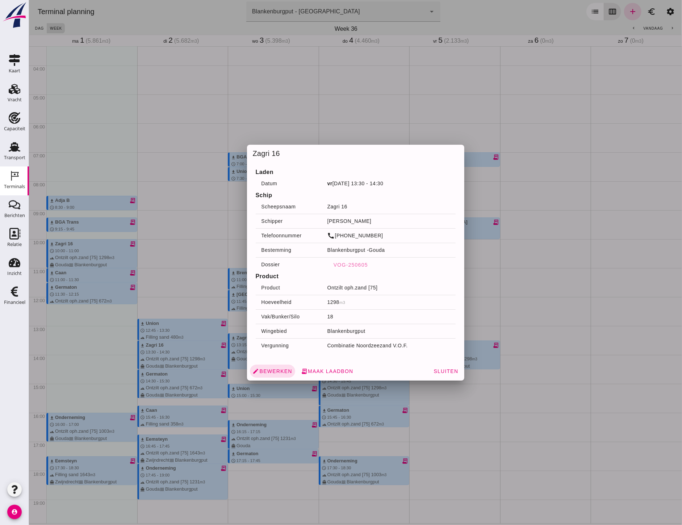
drag, startPoint x: 588, startPoint y: 284, endPoint x: 542, endPoint y: 277, distance: 46.5
click at [588, 283] on div at bounding box center [355, 262] width 653 height 525
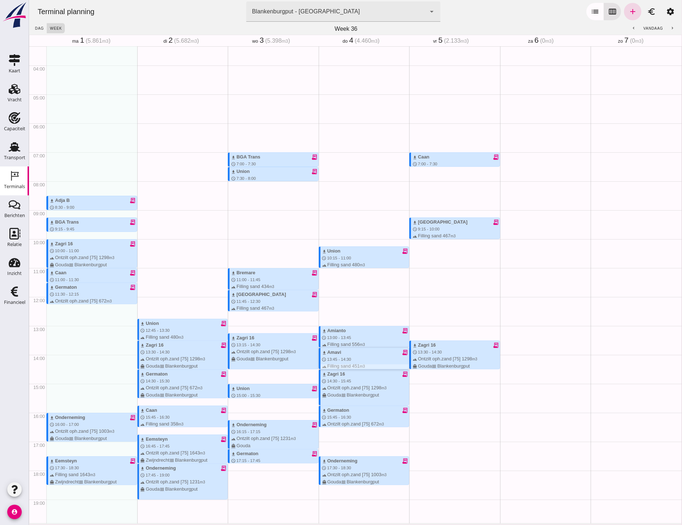
click at [337, 362] on div "download [PERSON_NAME] receipt_long schedule 13:45 - 14:30 terrain Filling sand…" at bounding box center [365, 366] width 87 height 35
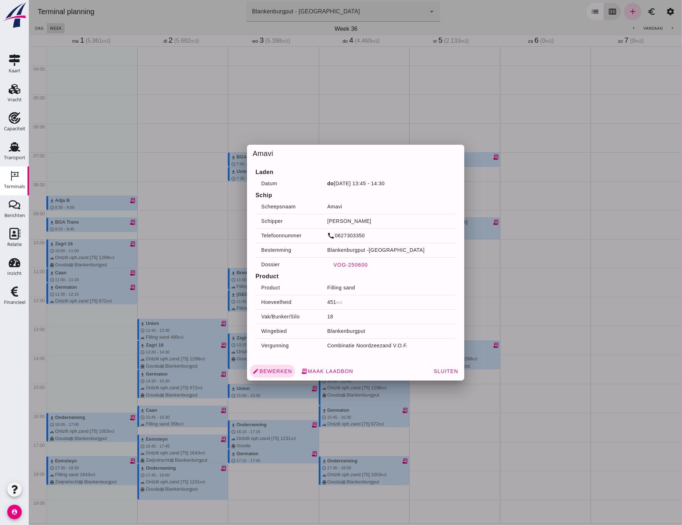
click at [351, 266] on span "VOG-250600" at bounding box center [350, 265] width 35 height 6
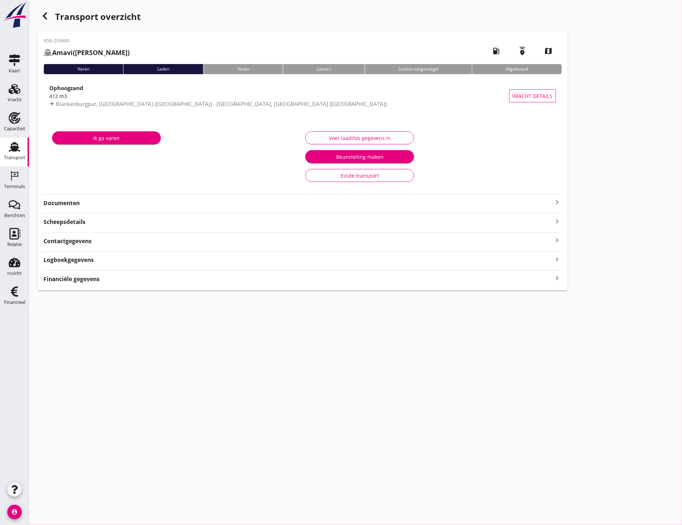
click at [71, 190] on div "Ik ga varen Voer laad/los gegevens in Beunmeting maken Einde transport" at bounding box center [302, 157] width 518 height 72
click at [72, 199] on strong "Documenten" at bounding box center [297, 203] width 509 height 8
